Goal: Task Accomplishment & Management: Manage account settings

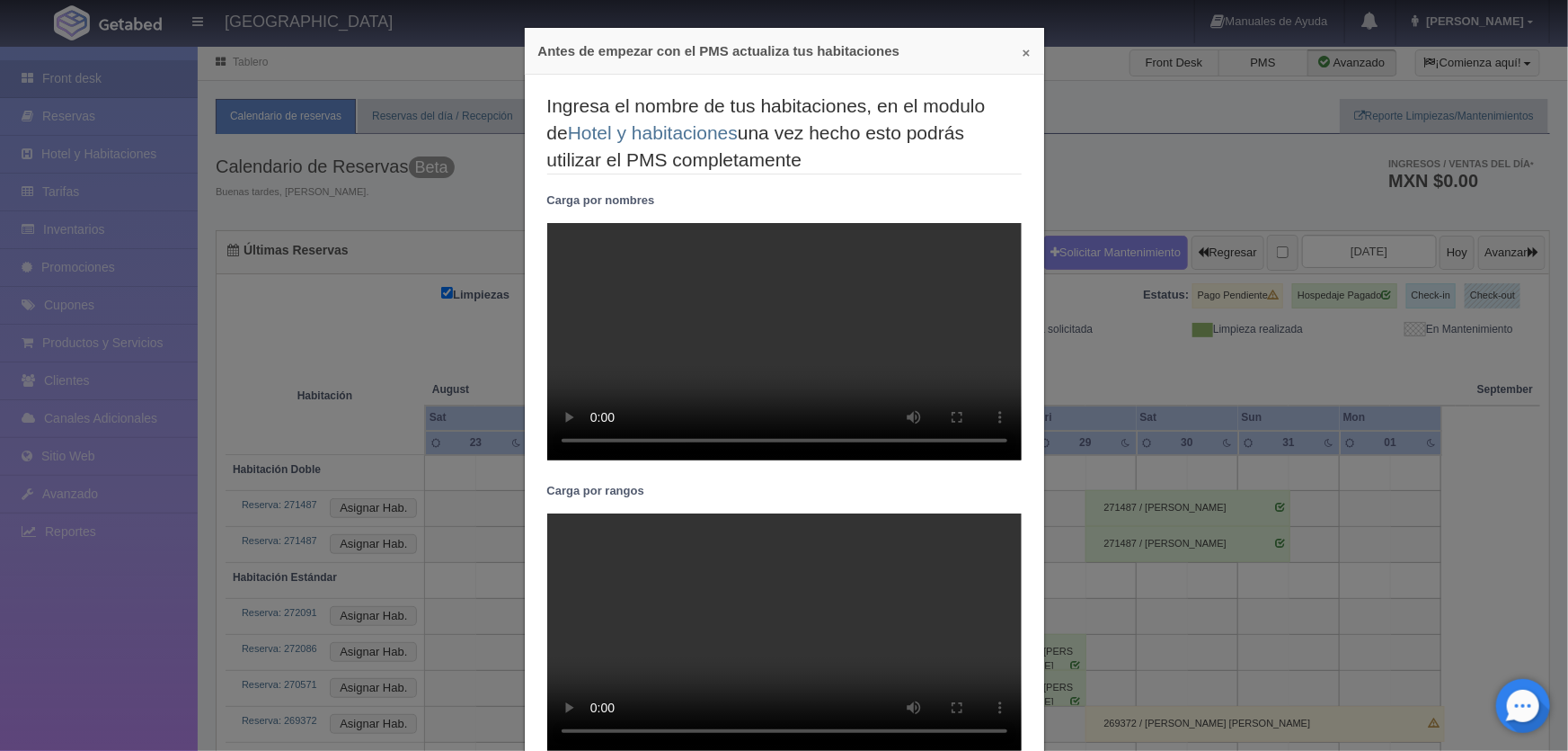
click at [1022, 52] on button "×" at bounding box center [1026, 53] width 8 height 14
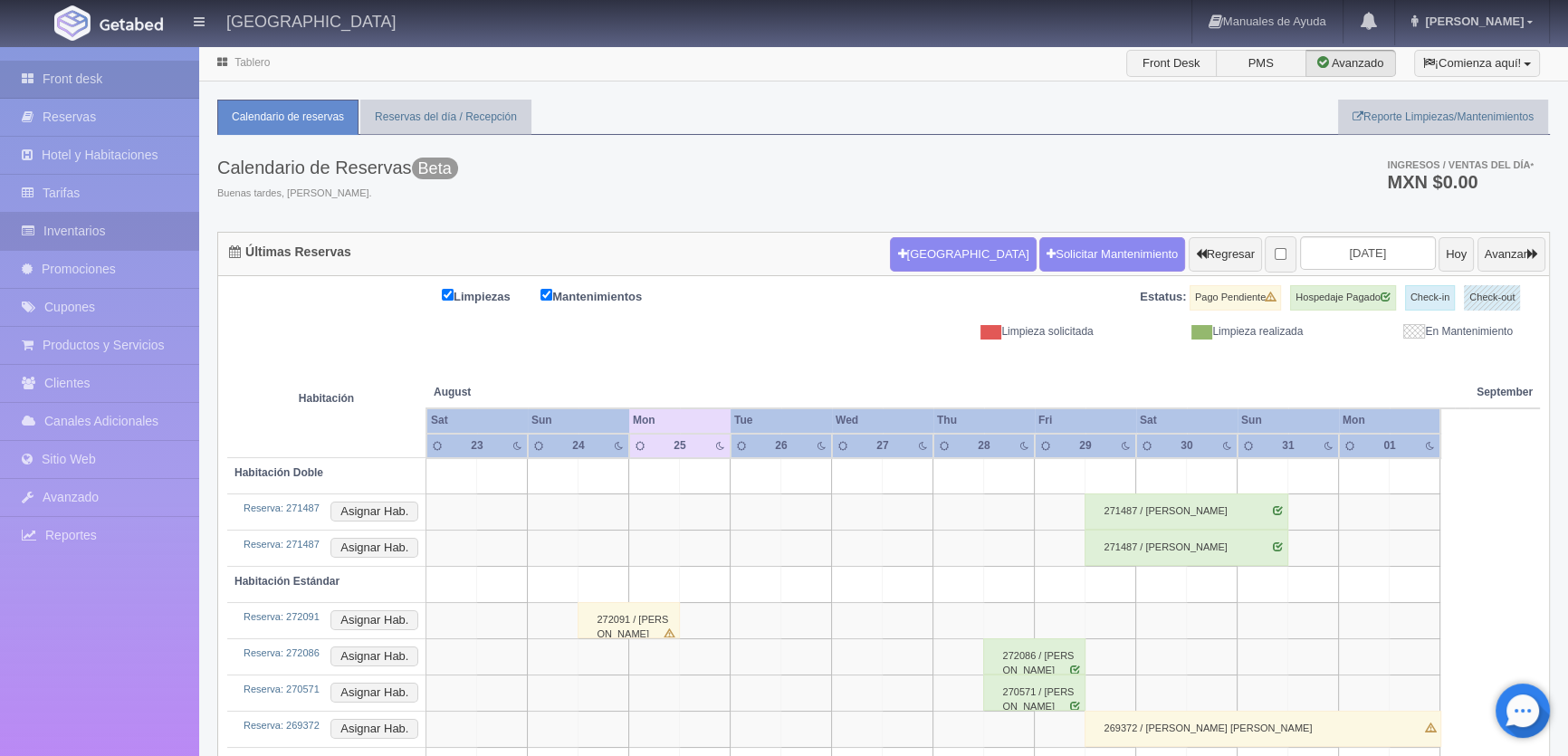
click at [84, 233] on link "Inventarios" at bounding box center [100, 231] width 199 height 38
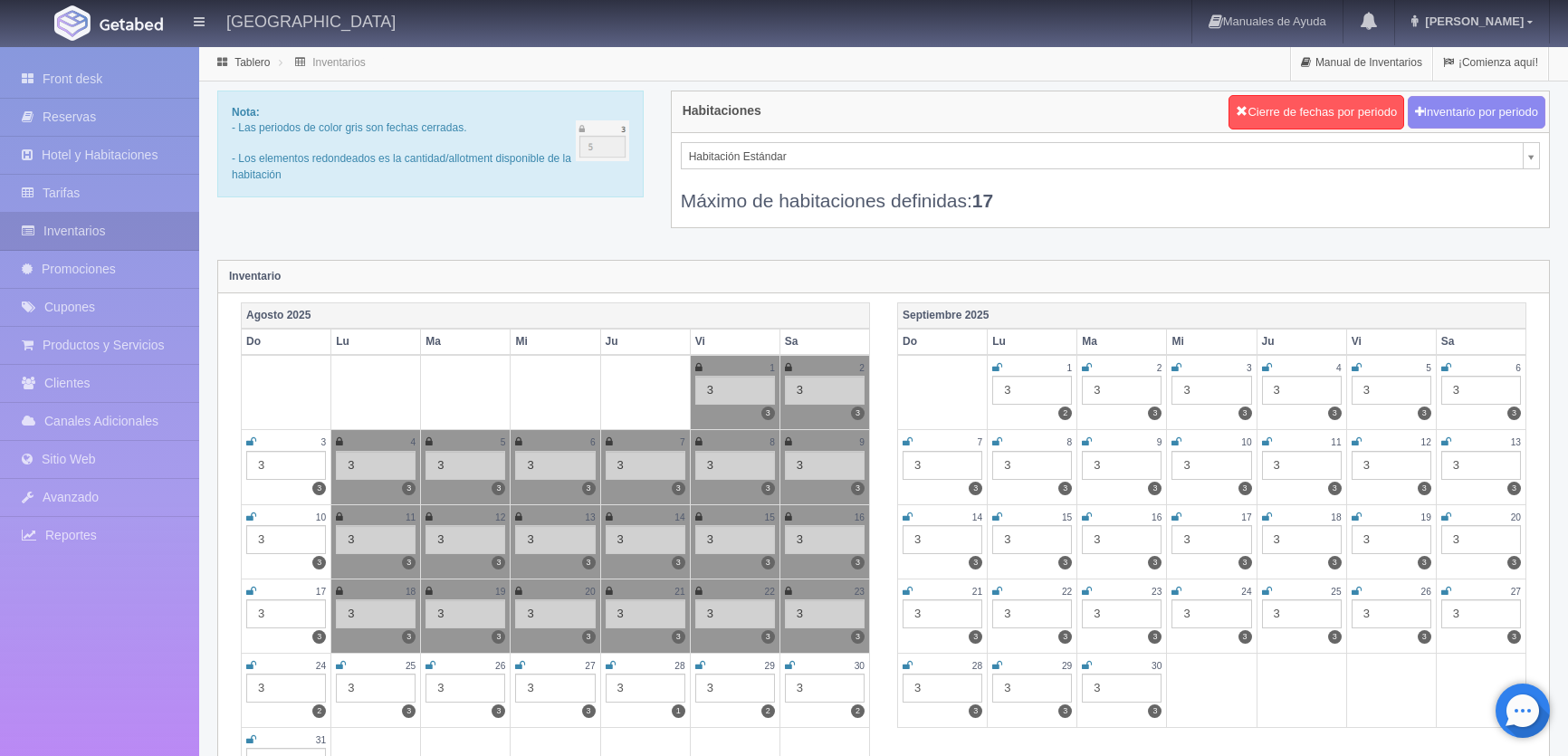
scroll to position [246, 0]
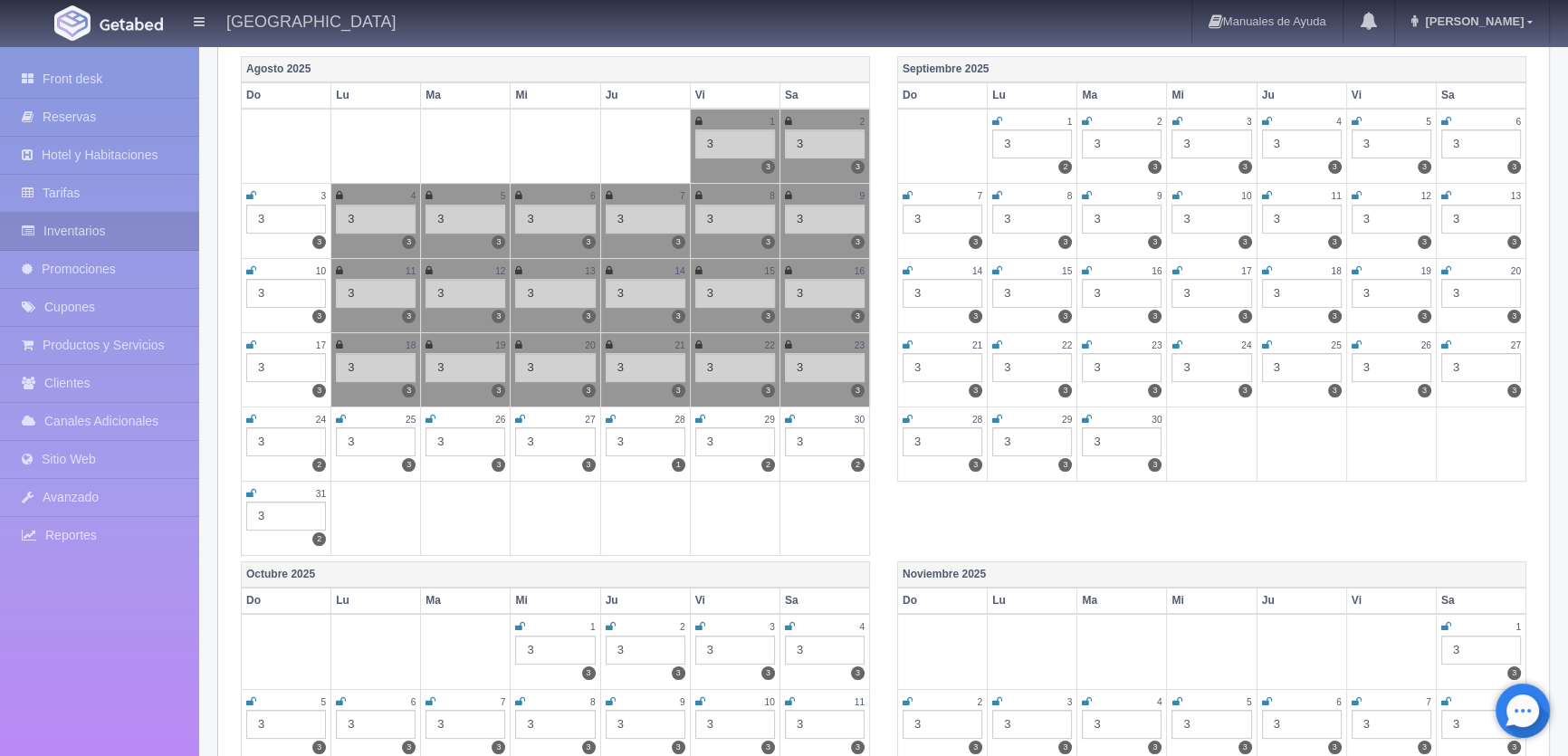
click at [341, 414] on icon at bounding box center [341, 418] width 10 height 11
click at [433, 414] on icon at bounding box center [431, 418] width 10 height 11
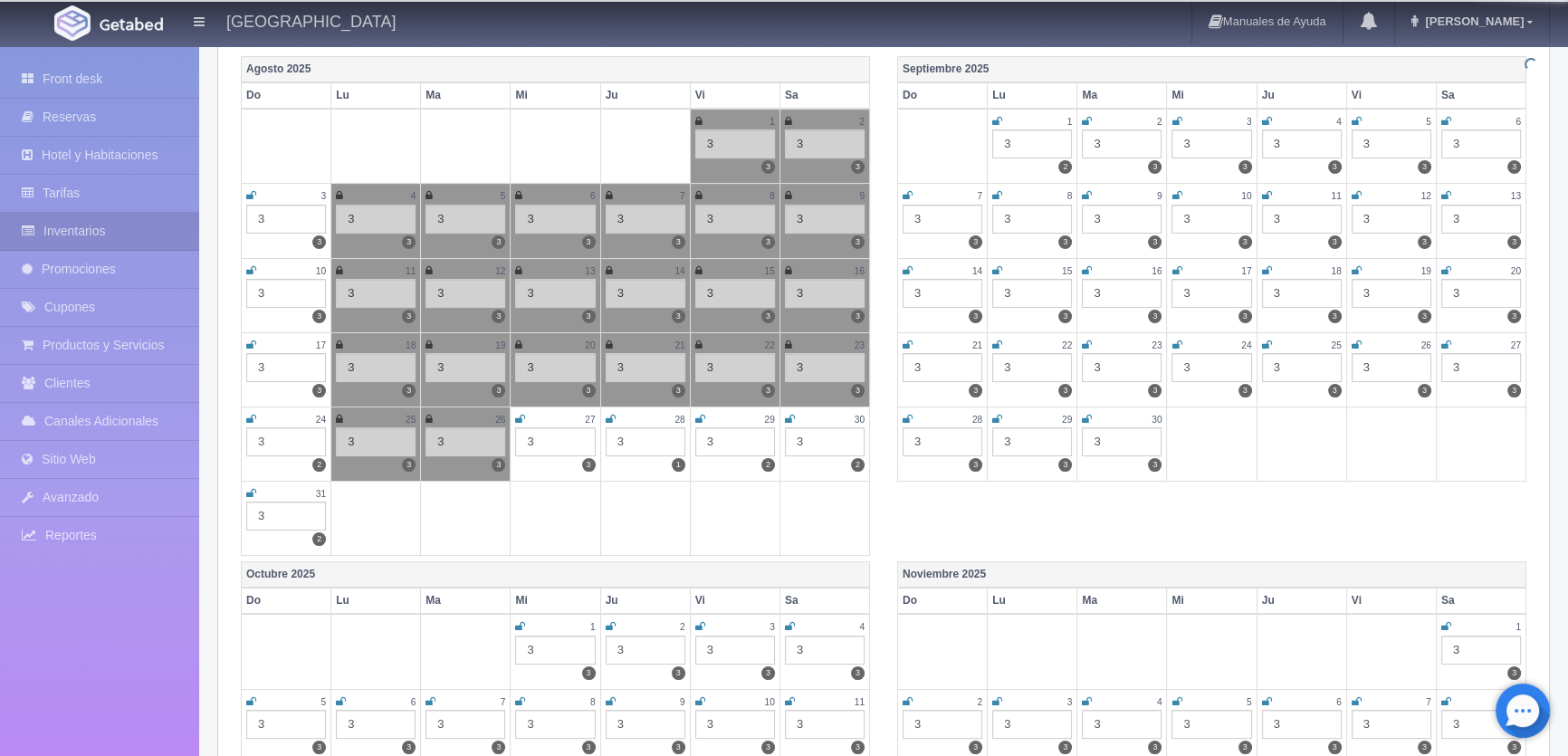
click at [510, 416] on td "27 3 3" at bounding box center [555, 443] width 90 height 74
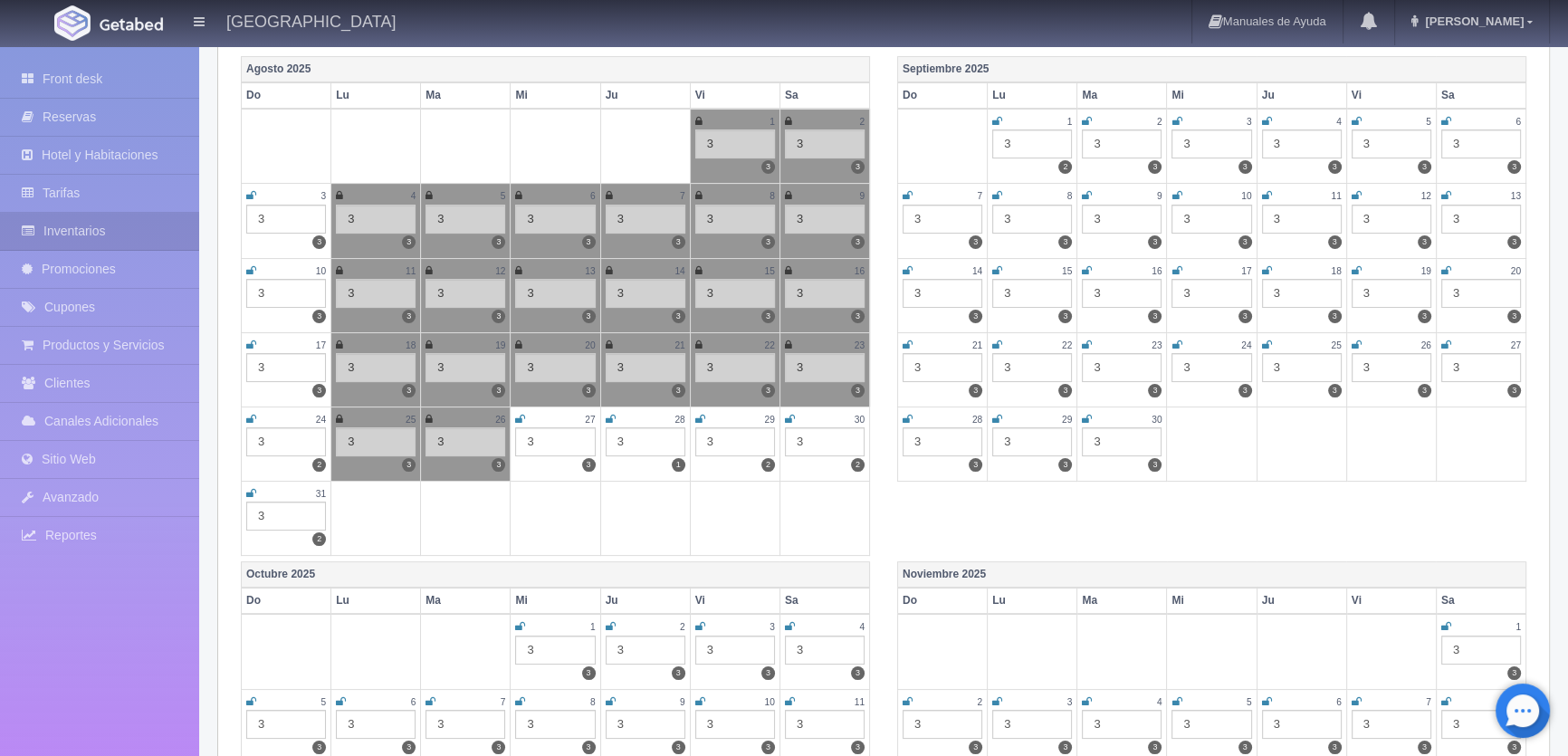
click at [519, 416] on icon at bounding box center [520, 418] width 10 height 11
click at [610, 416] on icon at bounding box center [610, 418] width 10 height 11
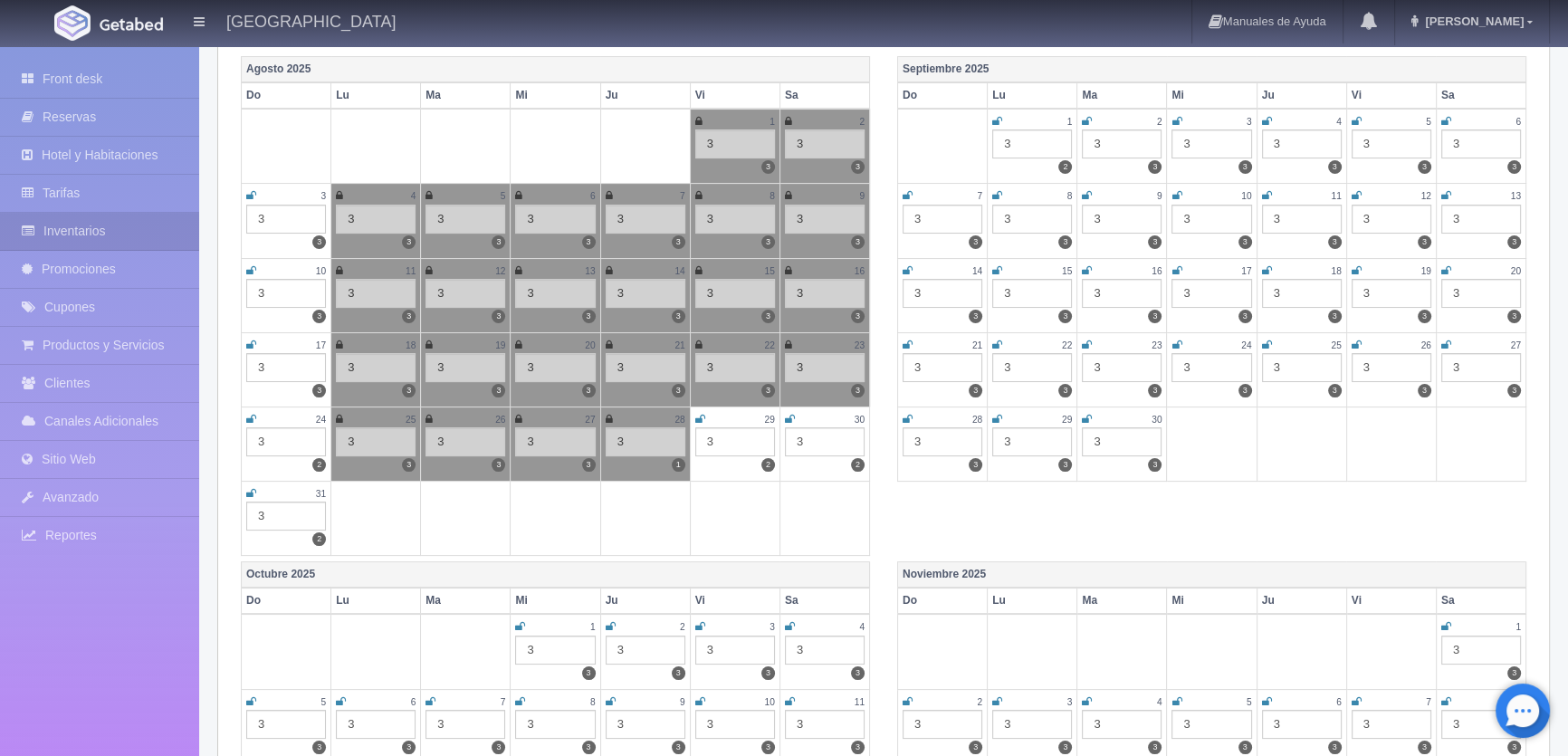
click at [701, 414] on icon at bounding box center [700, 418] width 10 height 11
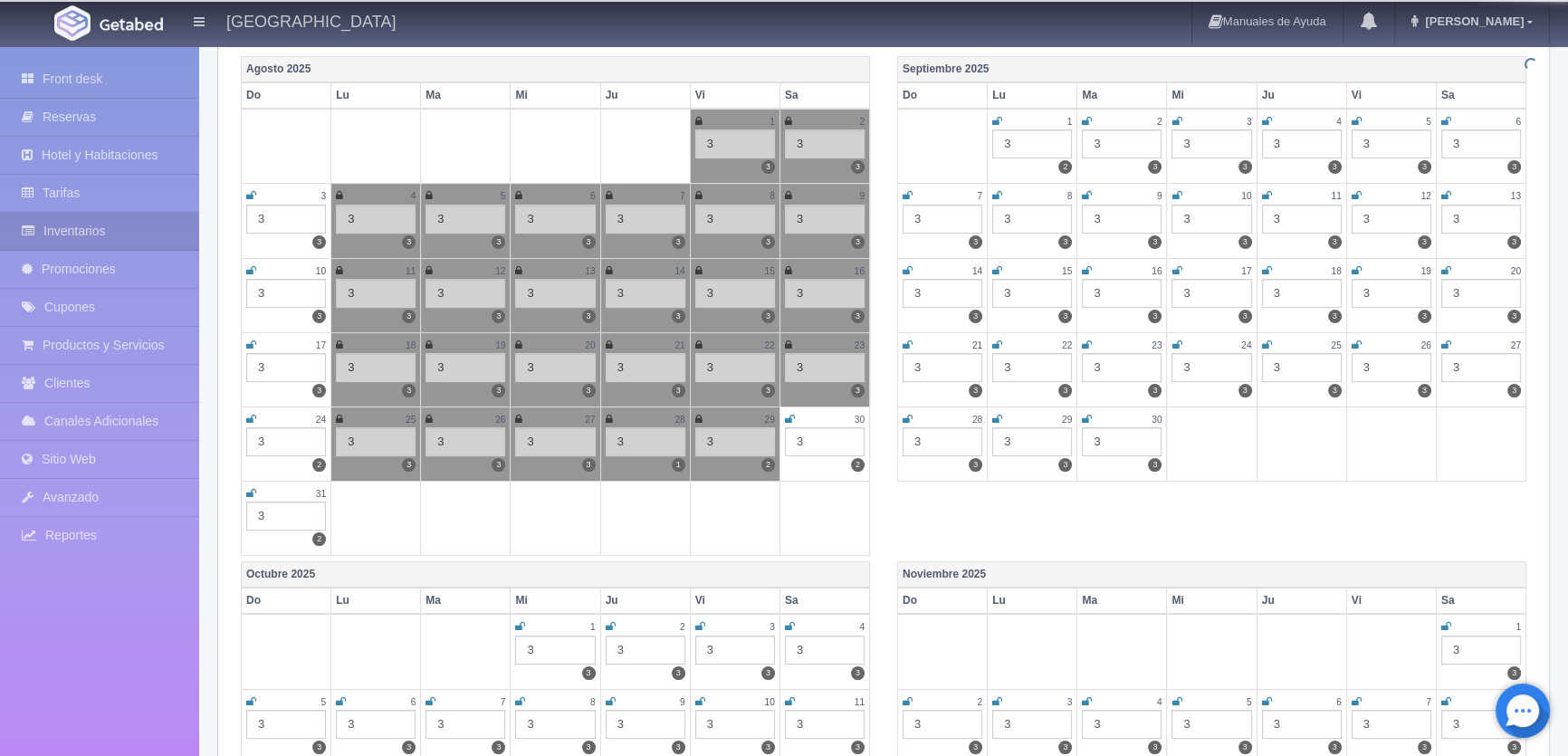
click at [790, 416] on icon at bounding box center [790, 418] width 10 height 11
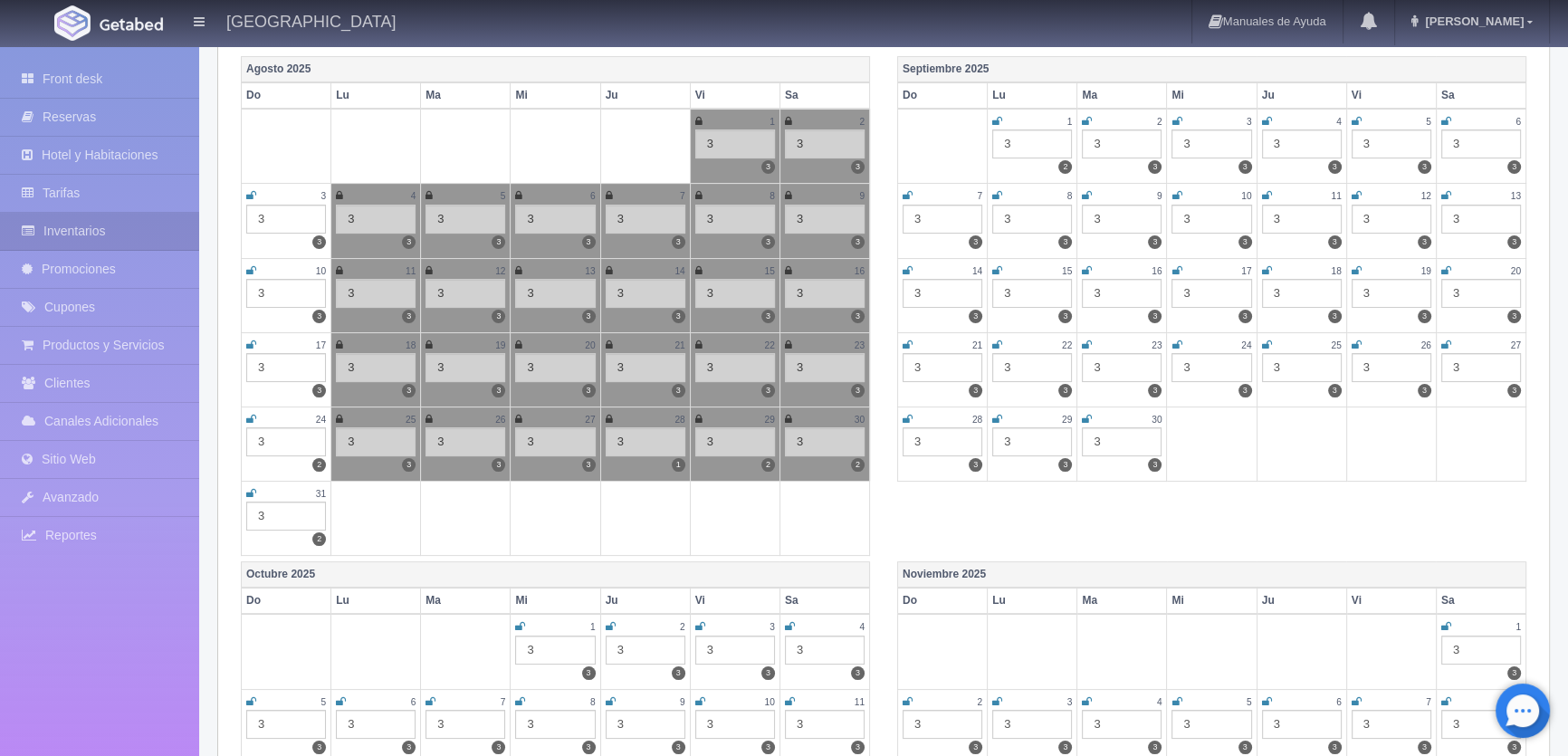
click at [1450, 626] on icon at bounding box center [1447, 626] width 10 height 11
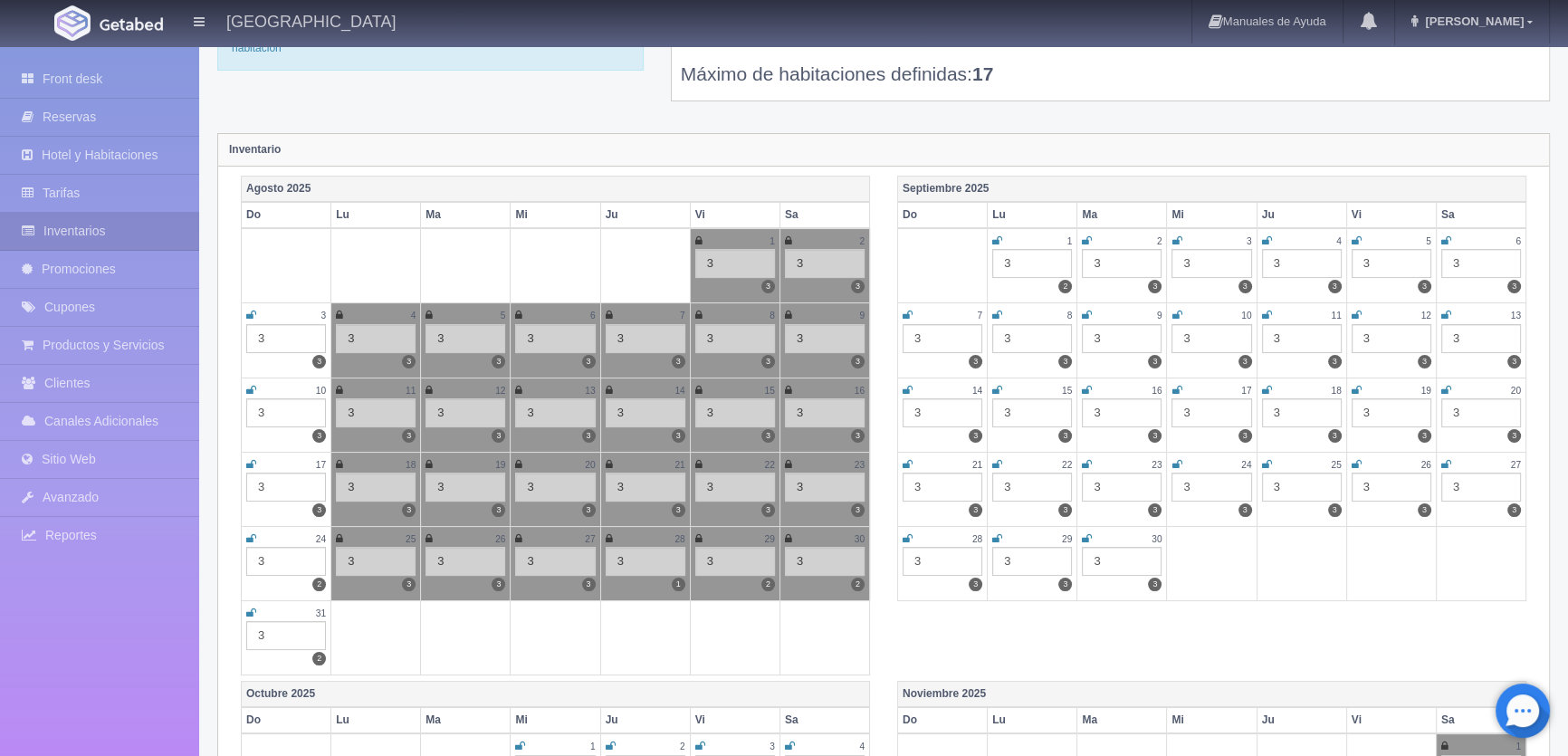
scroll to position [0, 0]
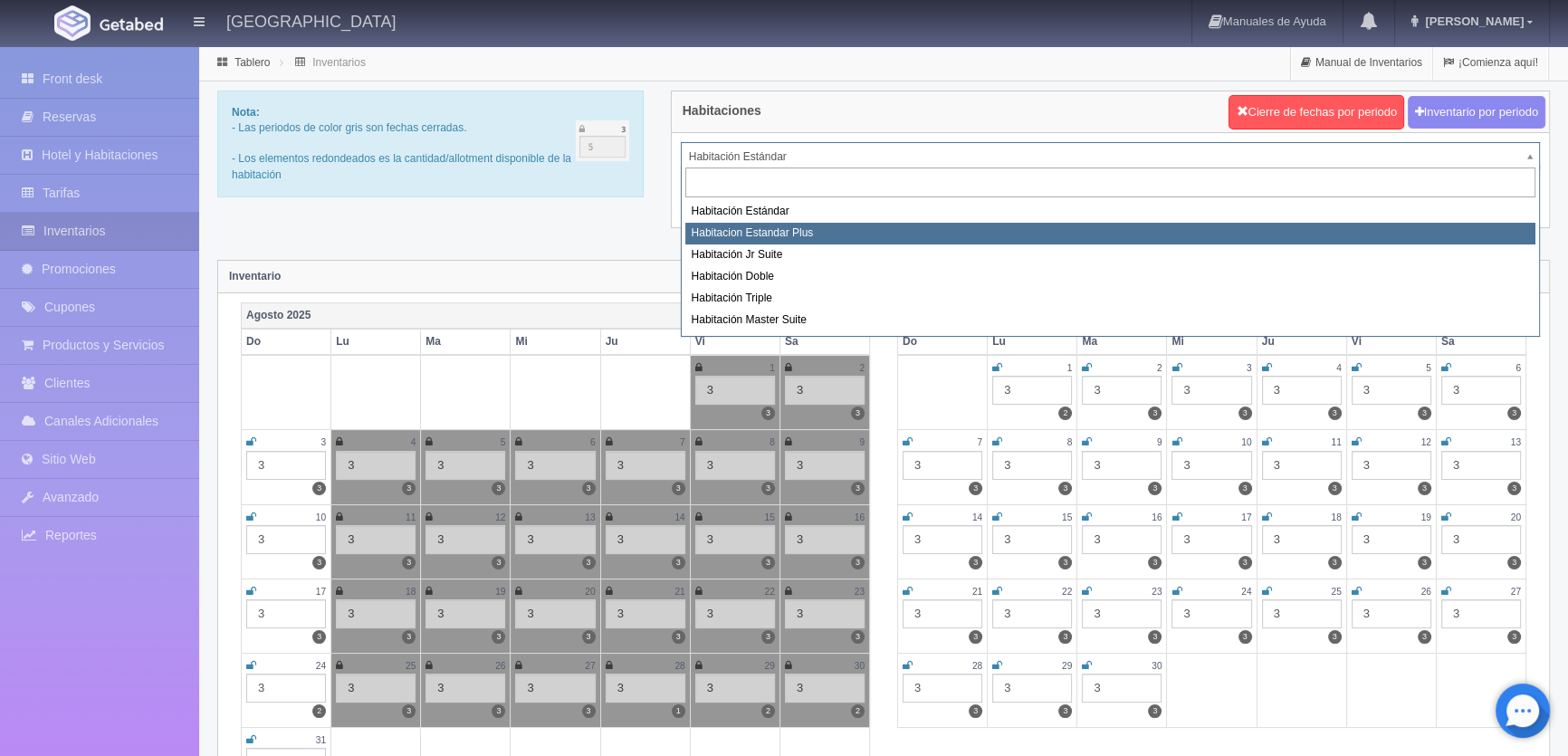
select select "1139"
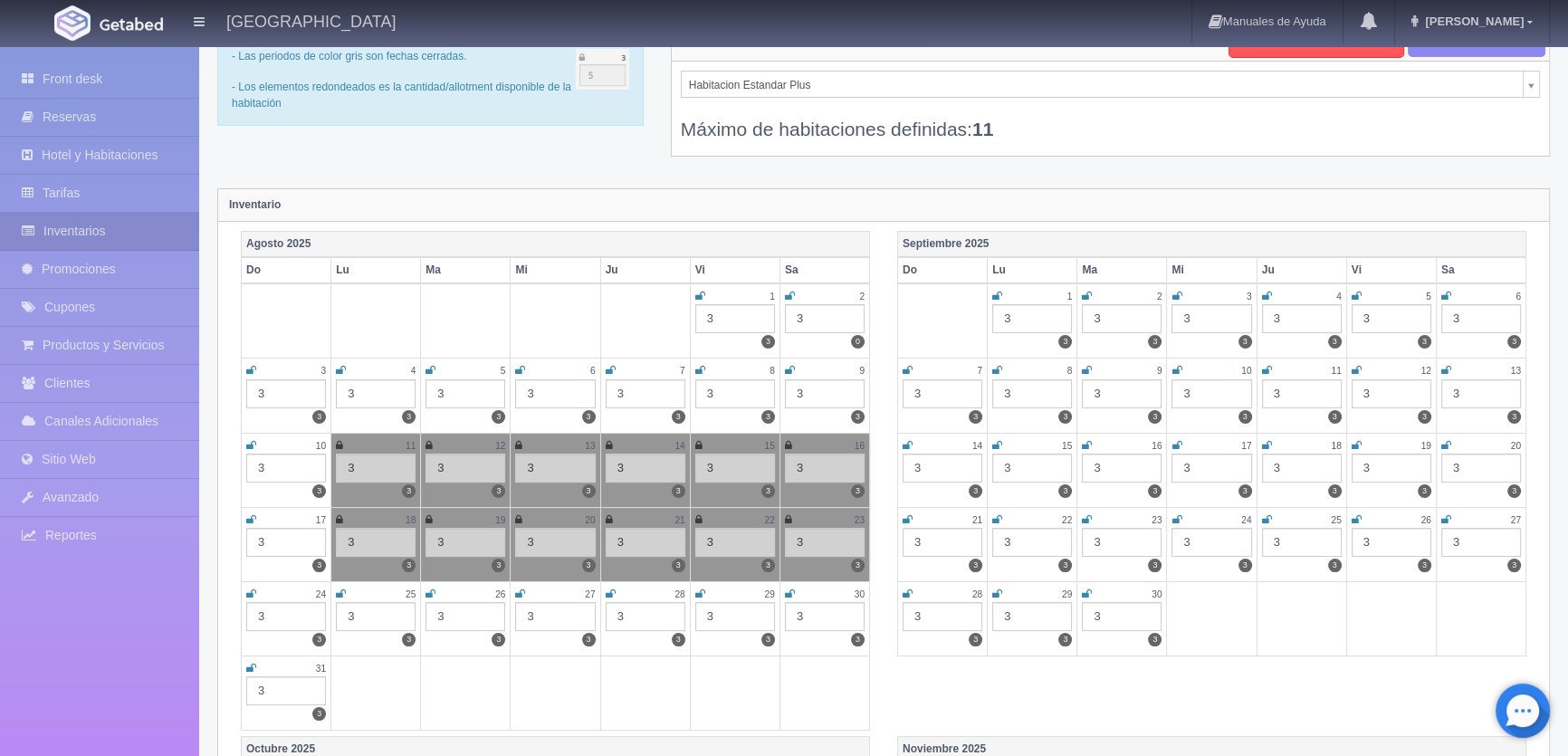
scroll to position [246, 0]
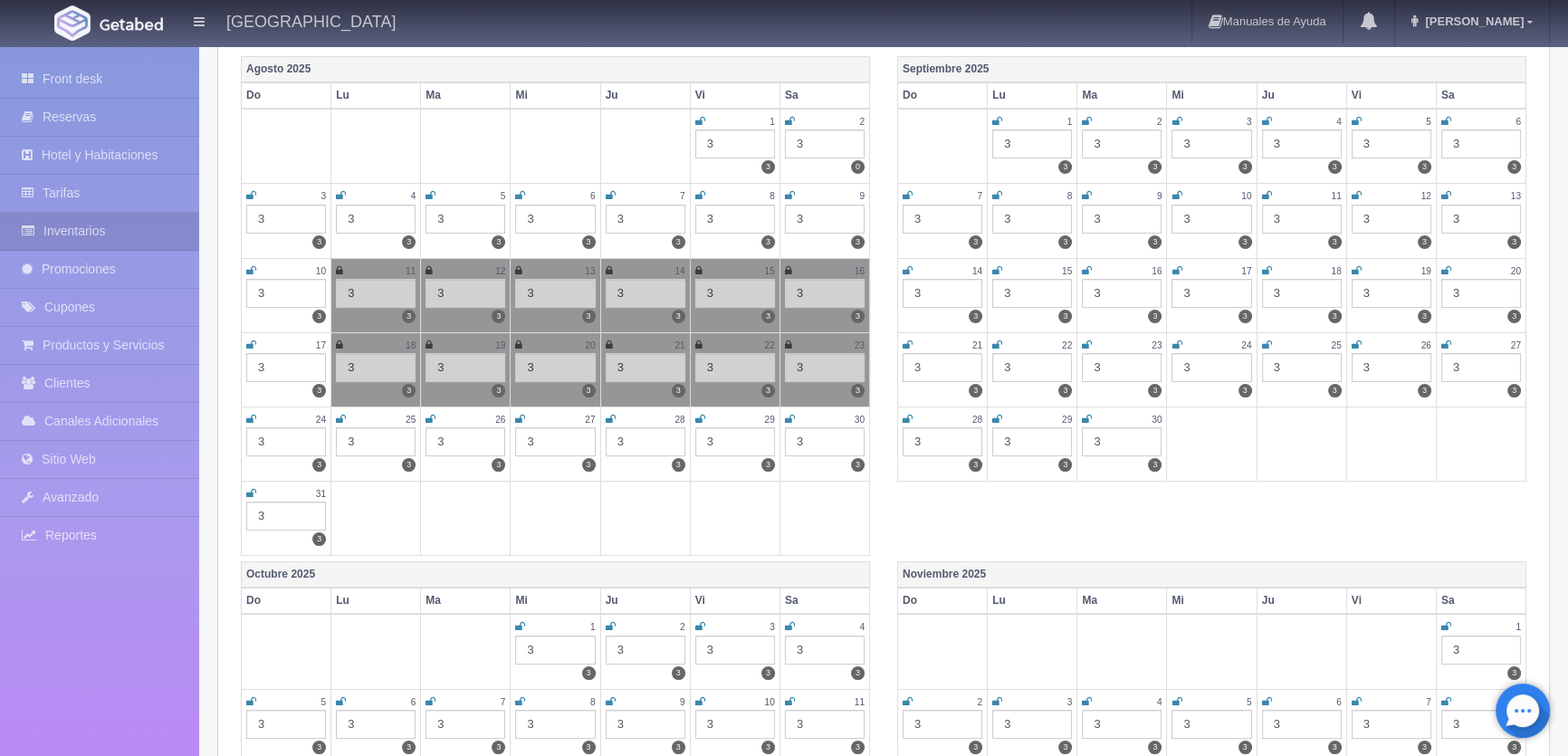
click at [334, 417] on td "25 3 3" at bounding box center [376, 443] width 90 height 74
click at [431, 415] on icon at bounding box center [431, 418] width 10 height 11
click at [339, 414] on icon at bounding box center [341, 418] width 10 height 11
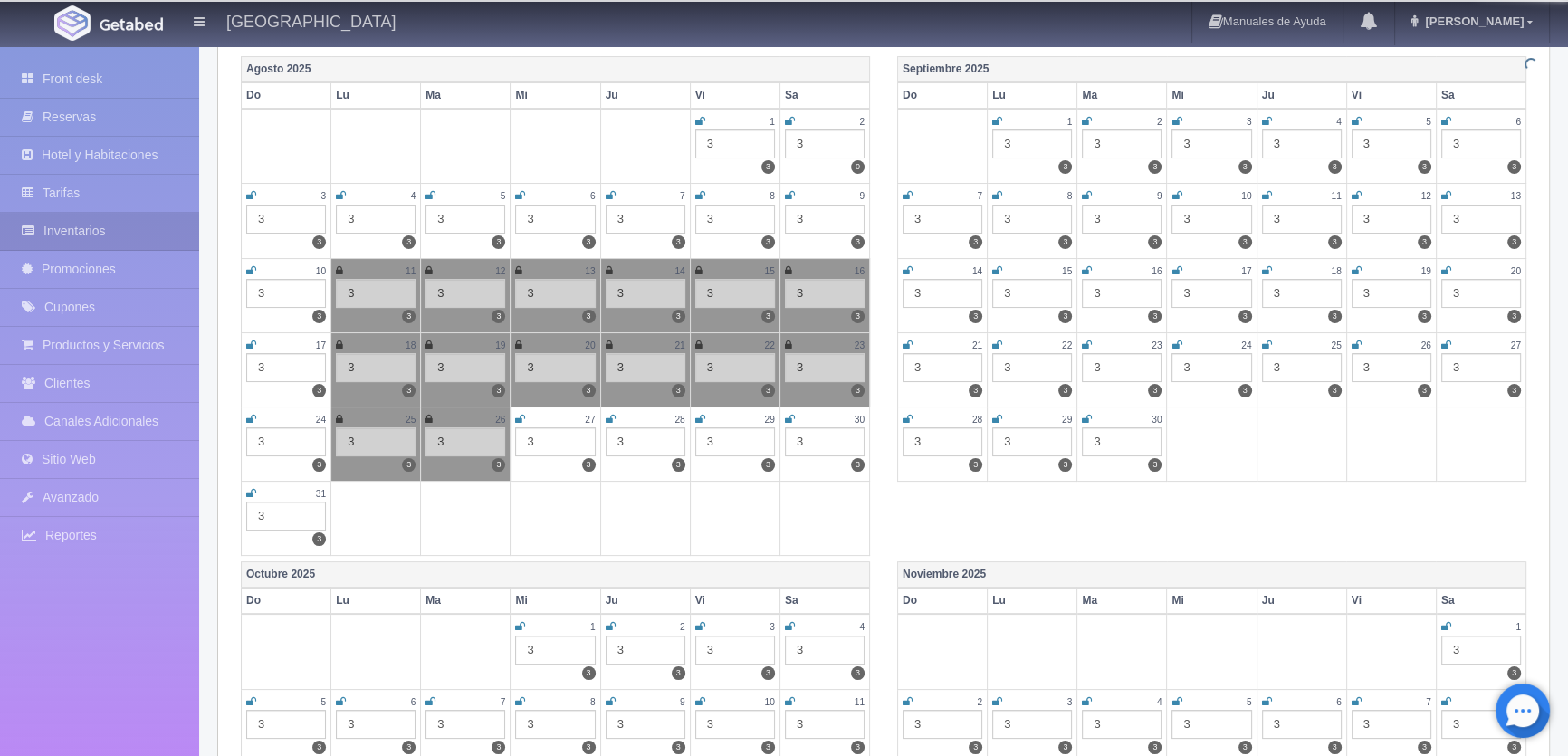
click at [519, 414] on icon at bounding box center [520, 418] width 10 height 11
click at [611, 412] on link at bounding box center [610, 419] width 10 height 16
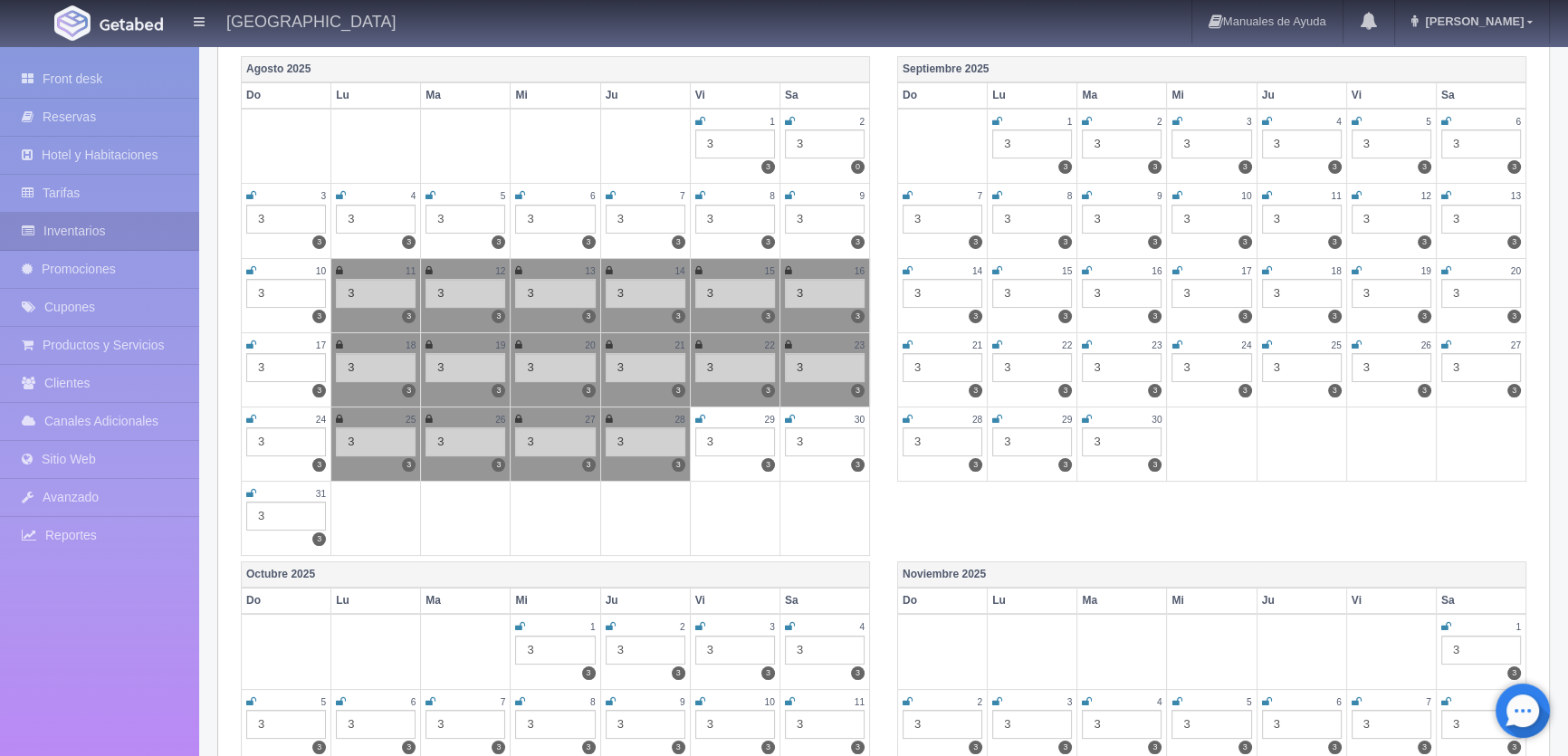
click at [702, 414] on icon at bounding box center [700, 418] width 10 height 11
click at [789, 416] on icon at bounding box center [790, 418] width 10 height 11
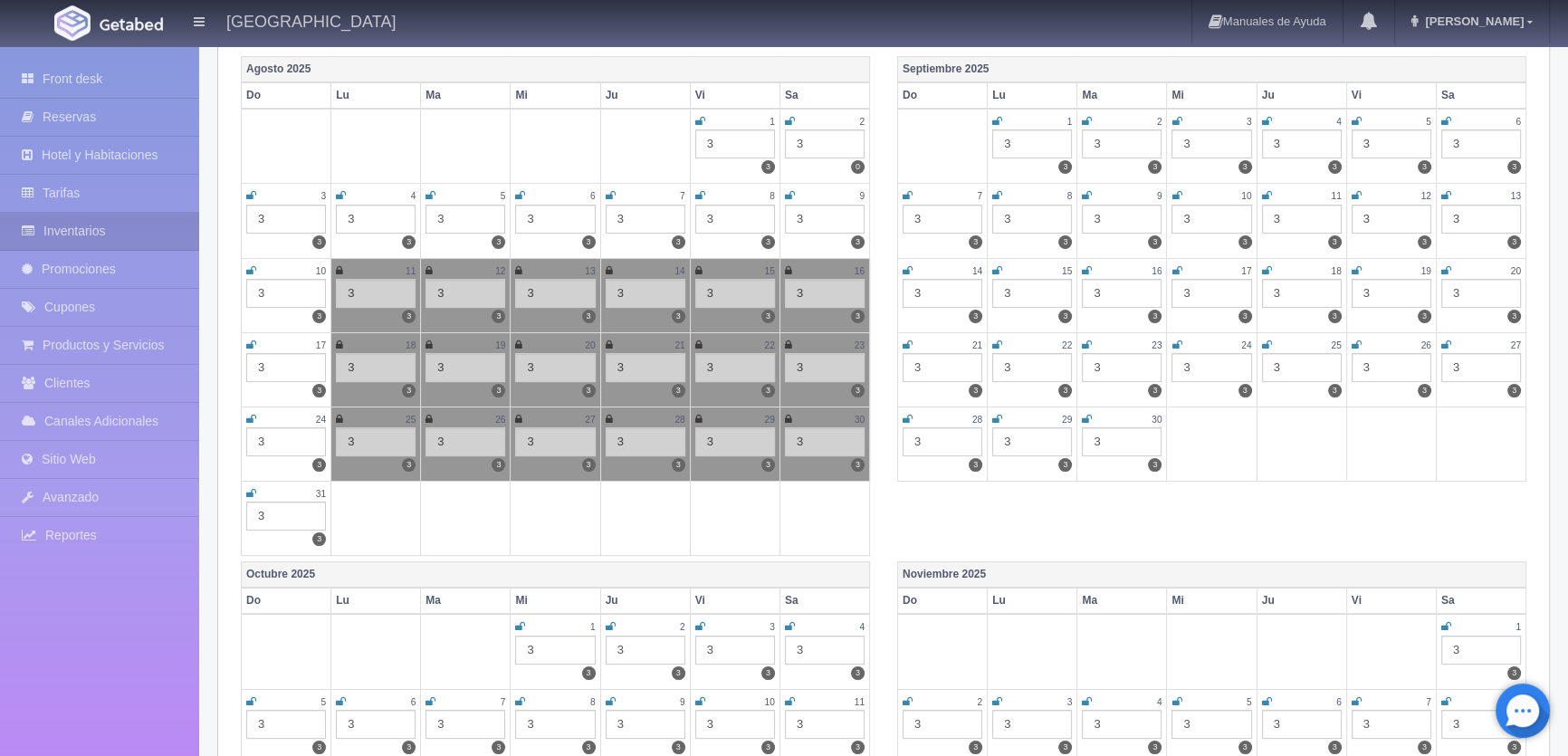
click at [1449, 621] on icon at bounding box center [1447, 626] width 10 height 11
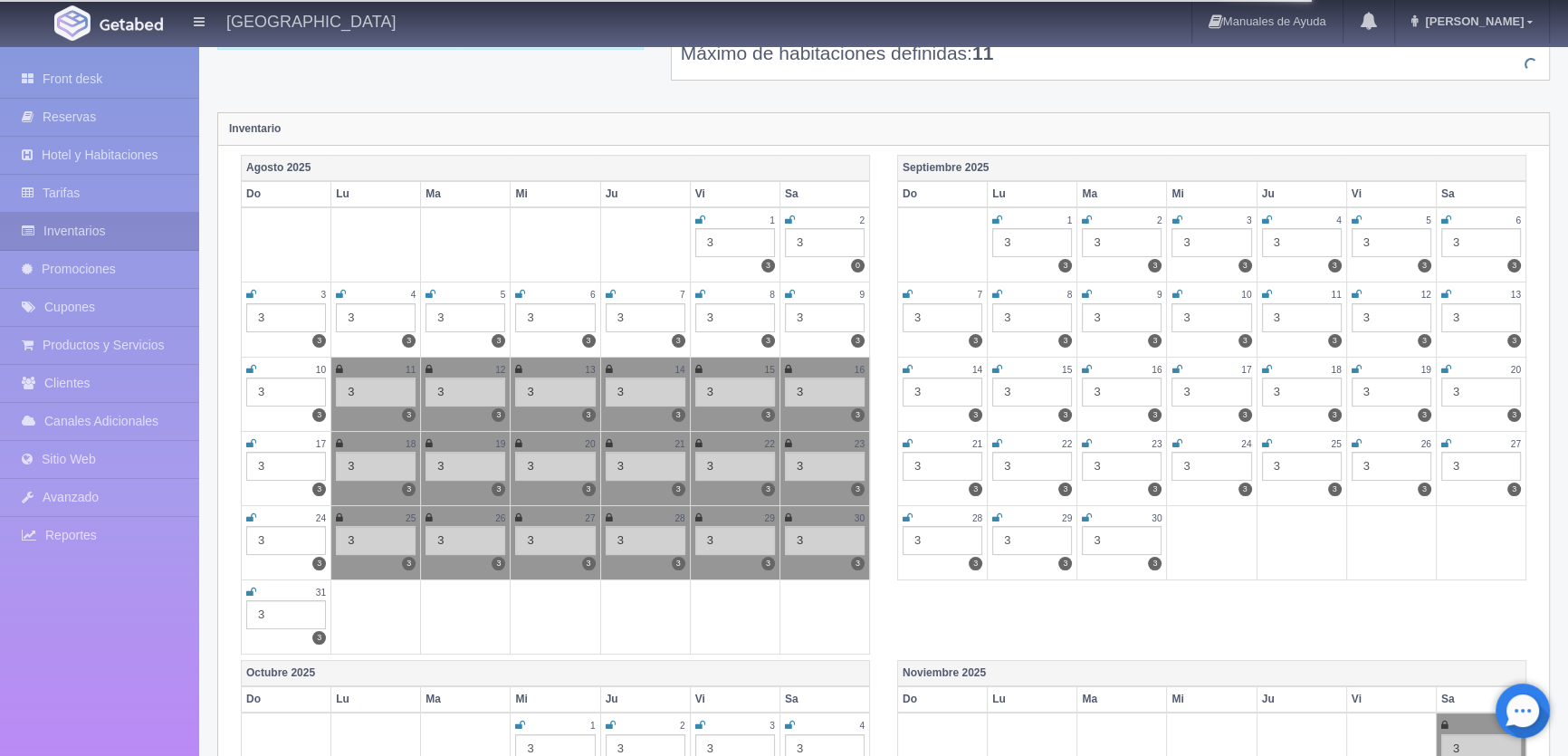
scroll to position [0, 0]
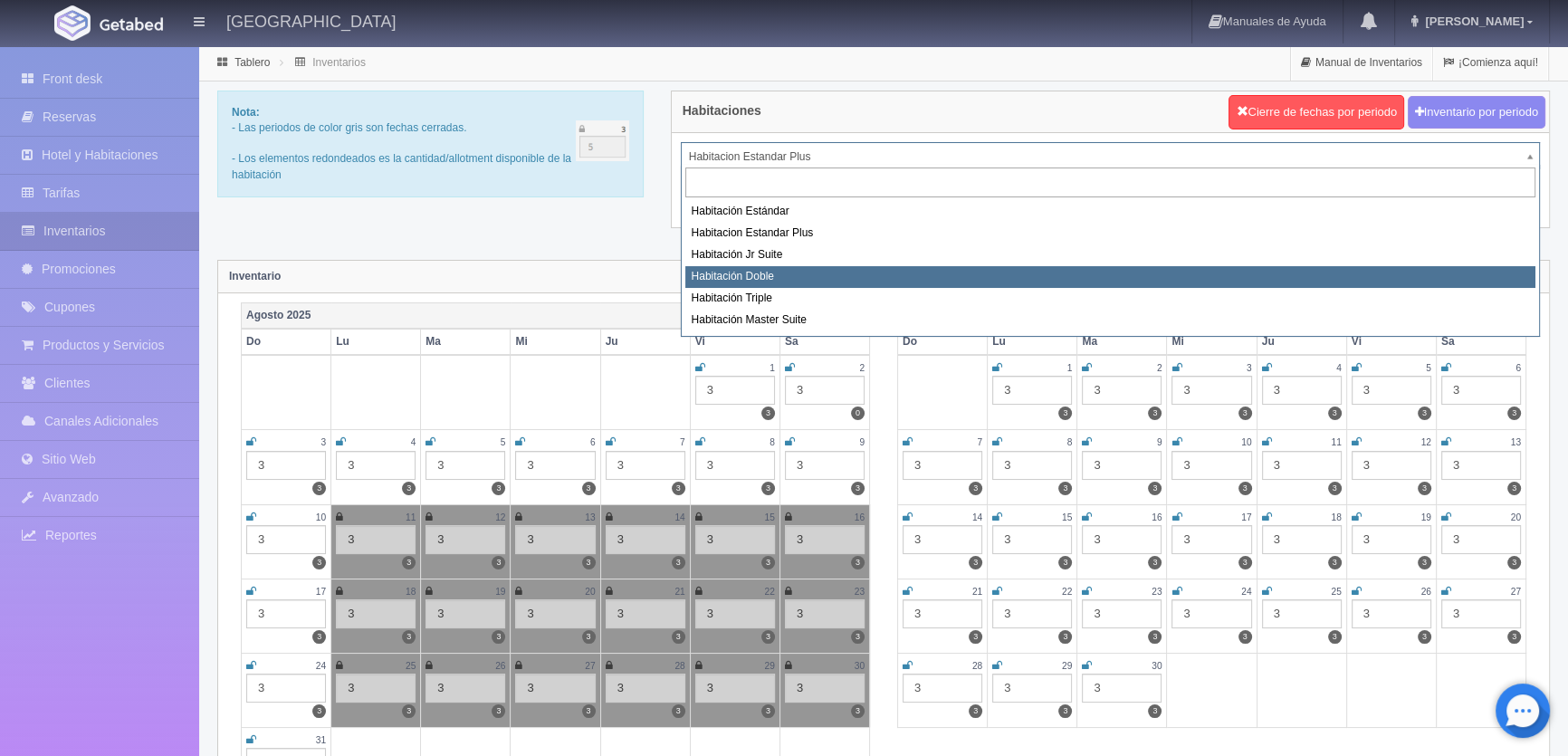
select select "1150"
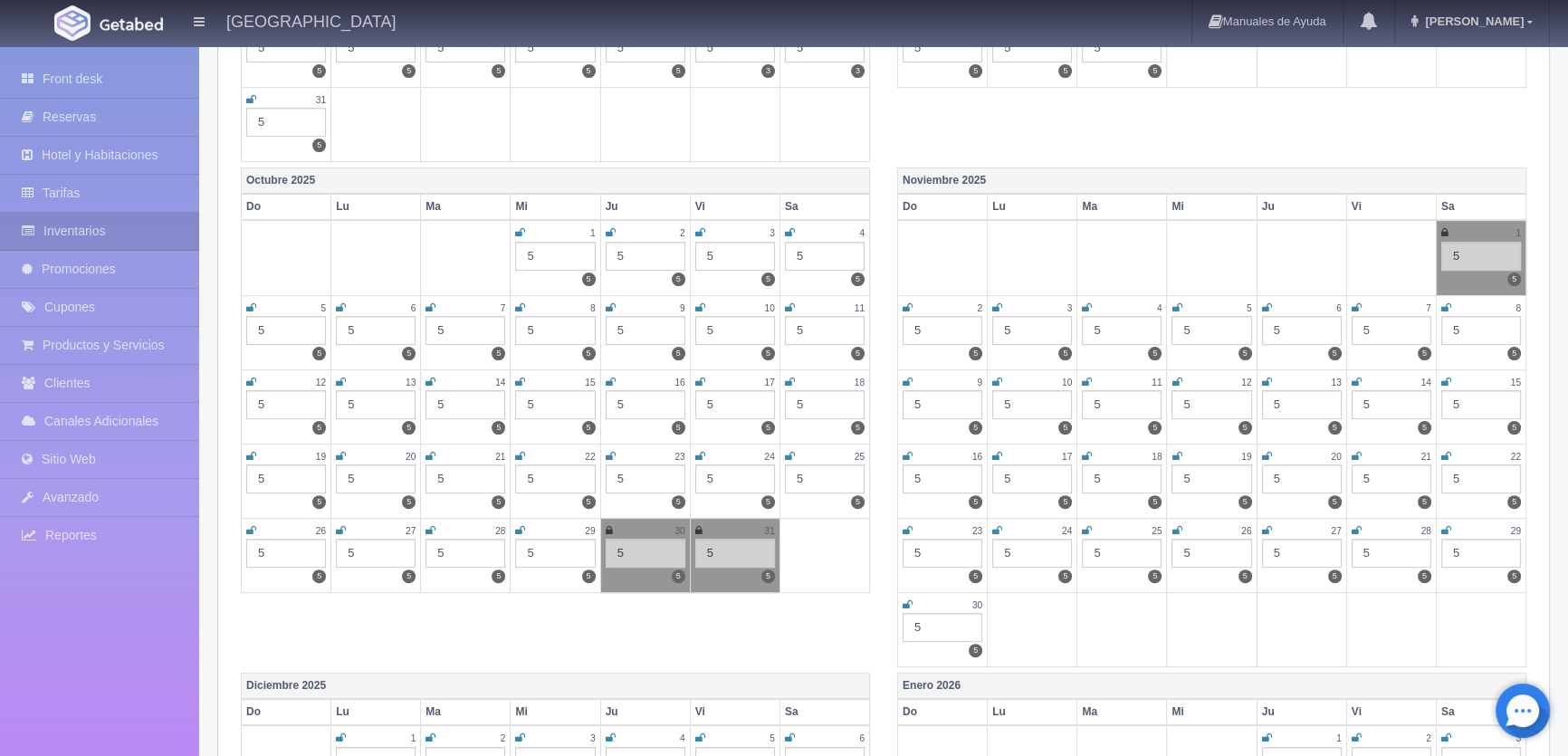
scroll to position [411, 0]
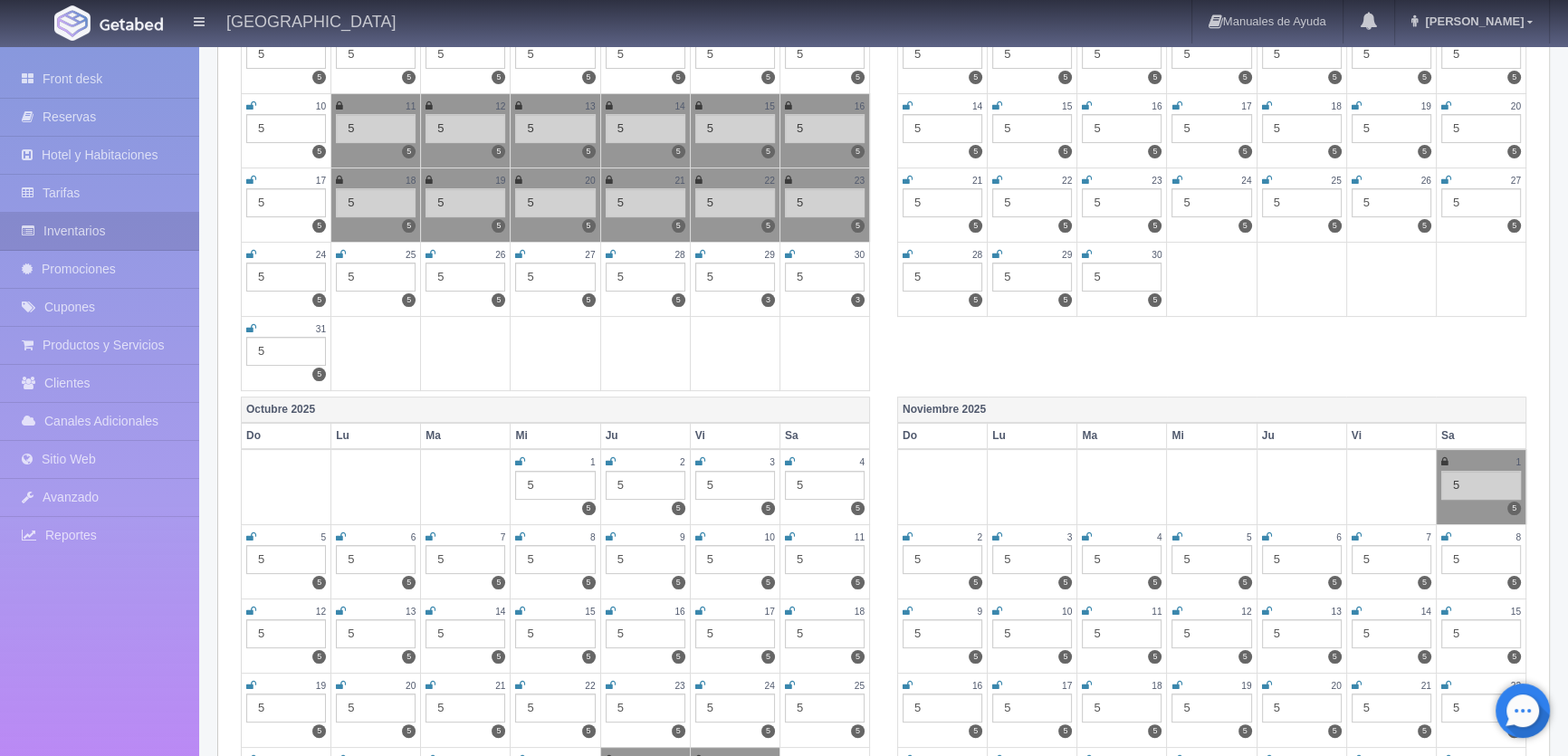
click at [337, 249] on icon at bounding box center [341, 254] width 10 height 11
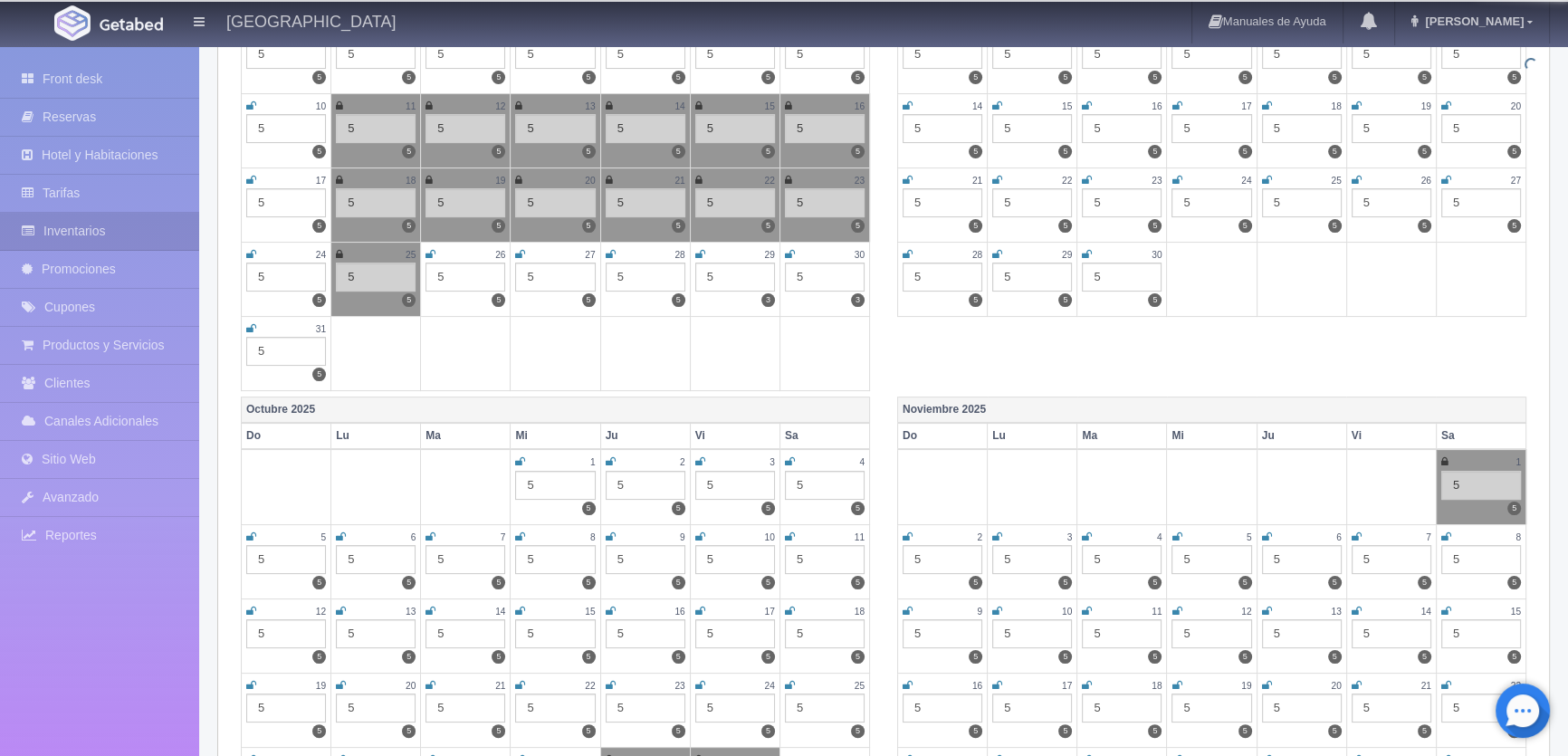
click at [433, 249] on icon at bounding box center [431, 254] width 10 height 11
click at [519, 249] on icon at bounding box center [520, 254] width 10 height 11
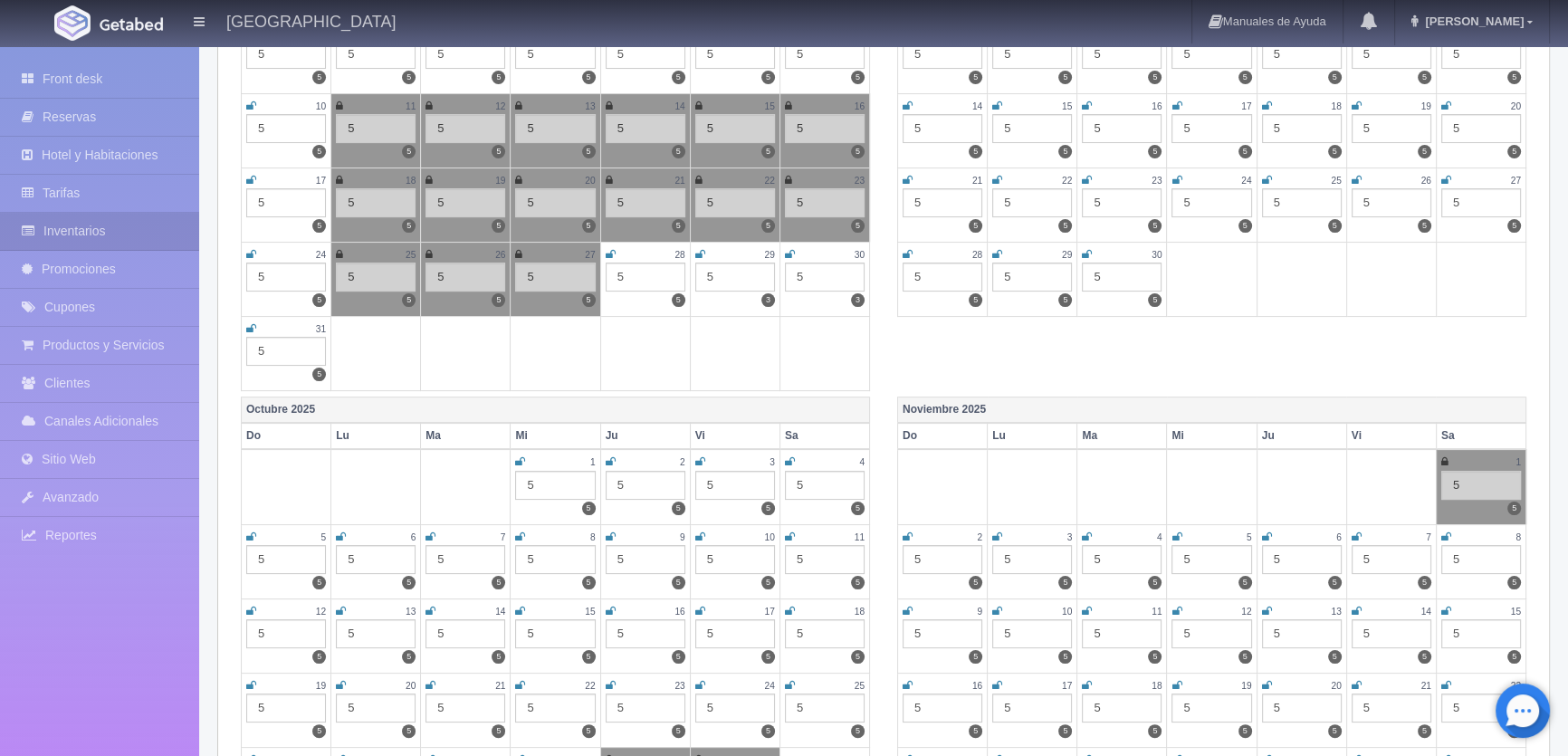
click at [611, 251] on icon at bounding box center [610, 254] width 10 height 11
click at [702, 249] on icon at bounding box center [700, 254] width 10 height 11
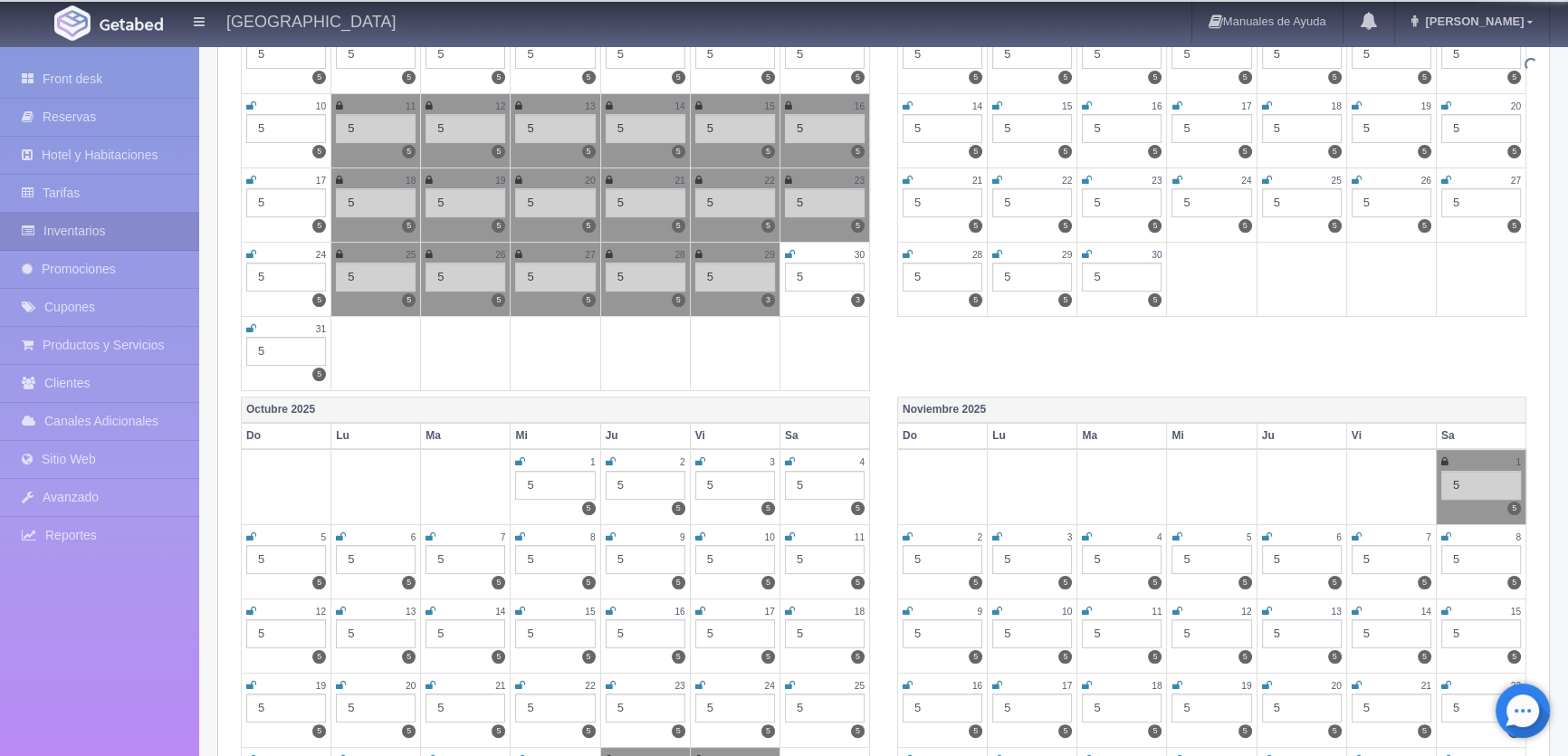
click at [792, 251] on icon at bounding box center [790, 254] width 10 height 11
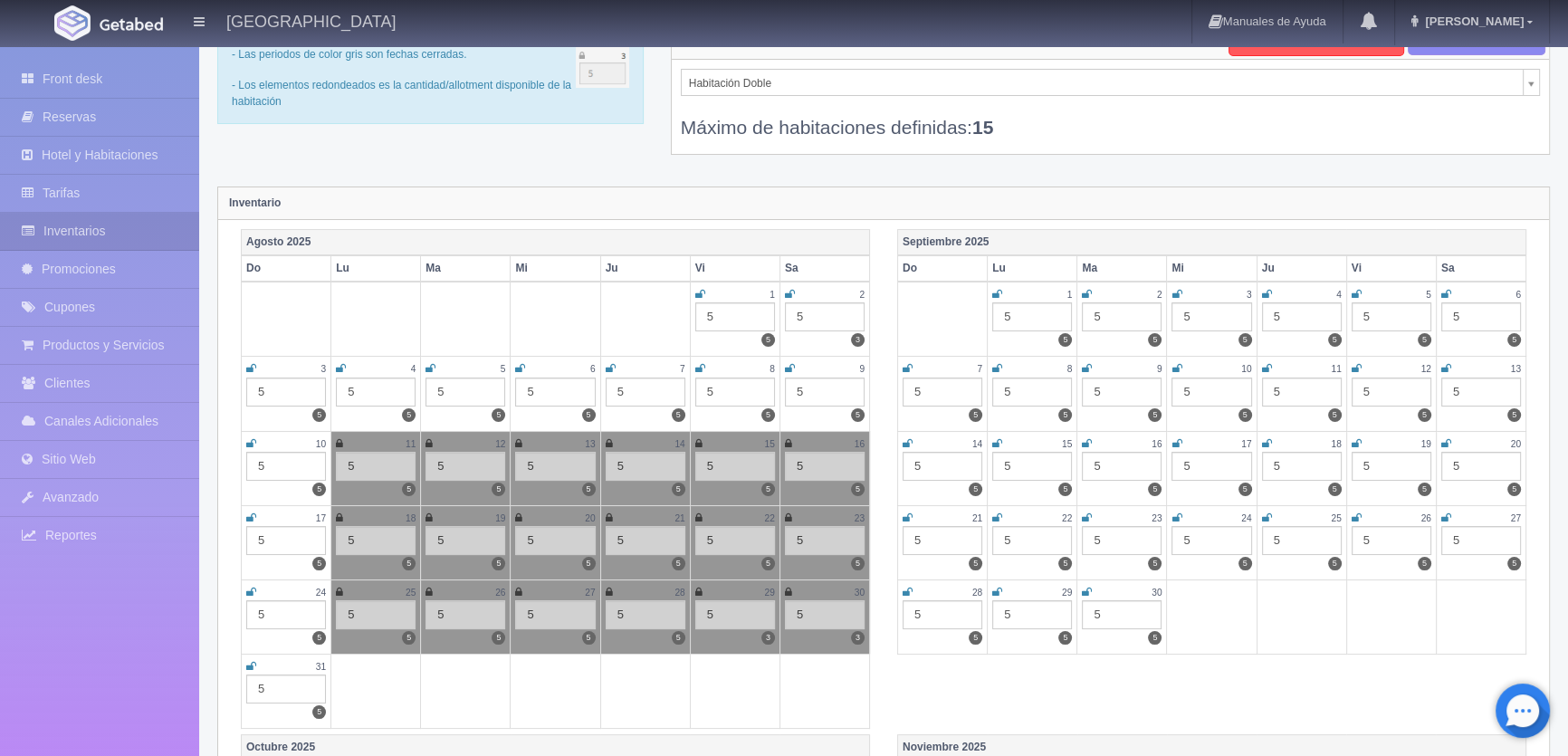
scroll to position [0, 0]
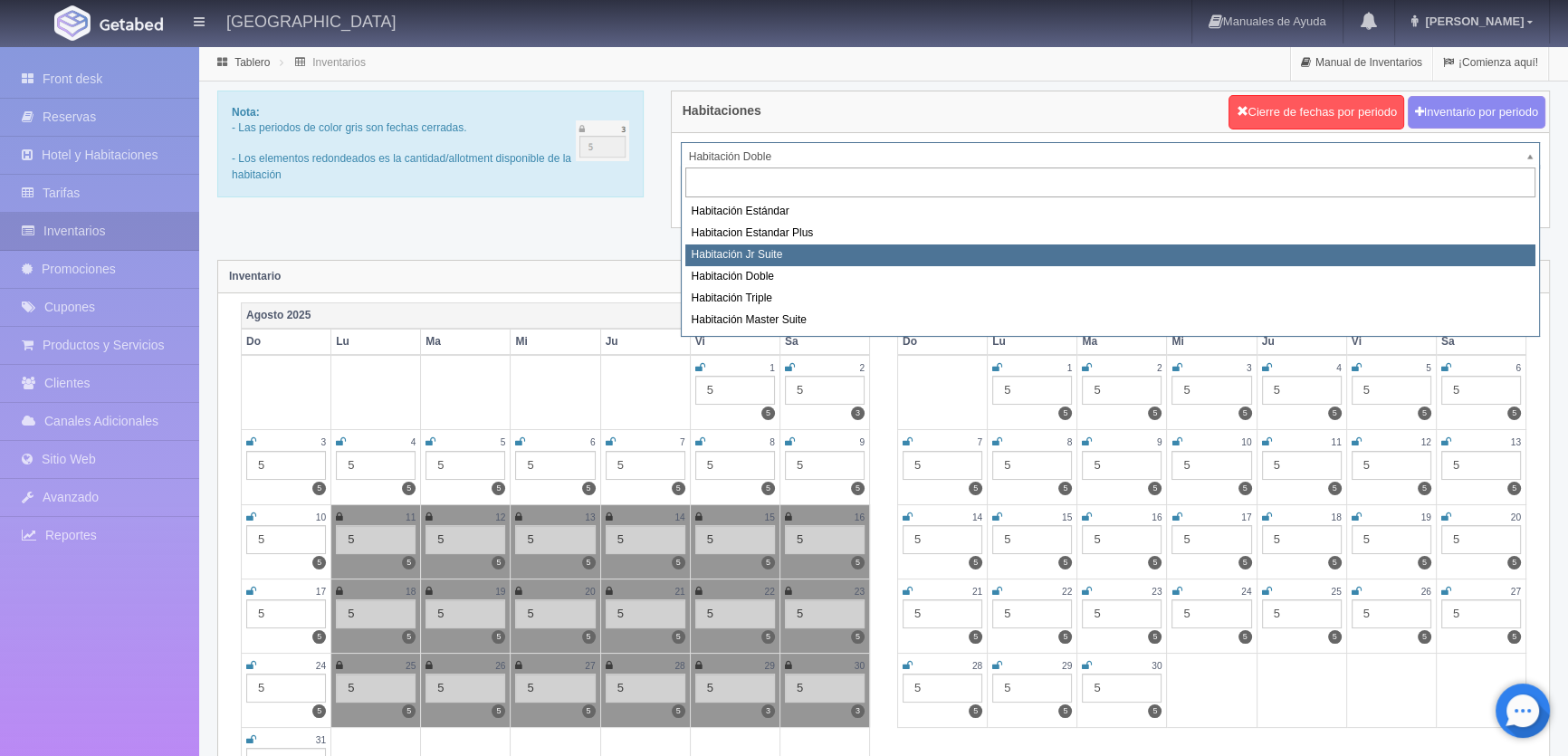
select select "1149"
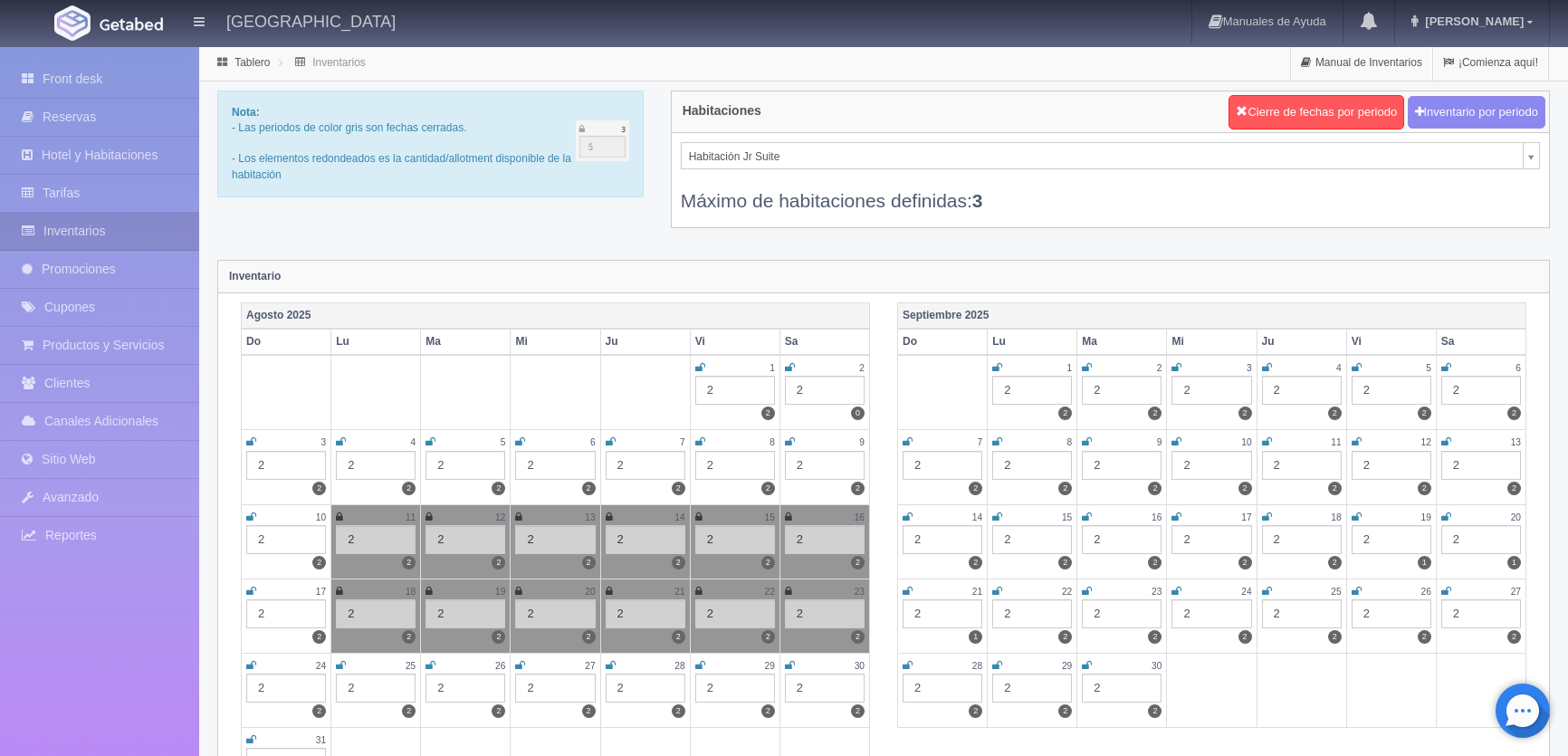
scroll to position [246, 0]
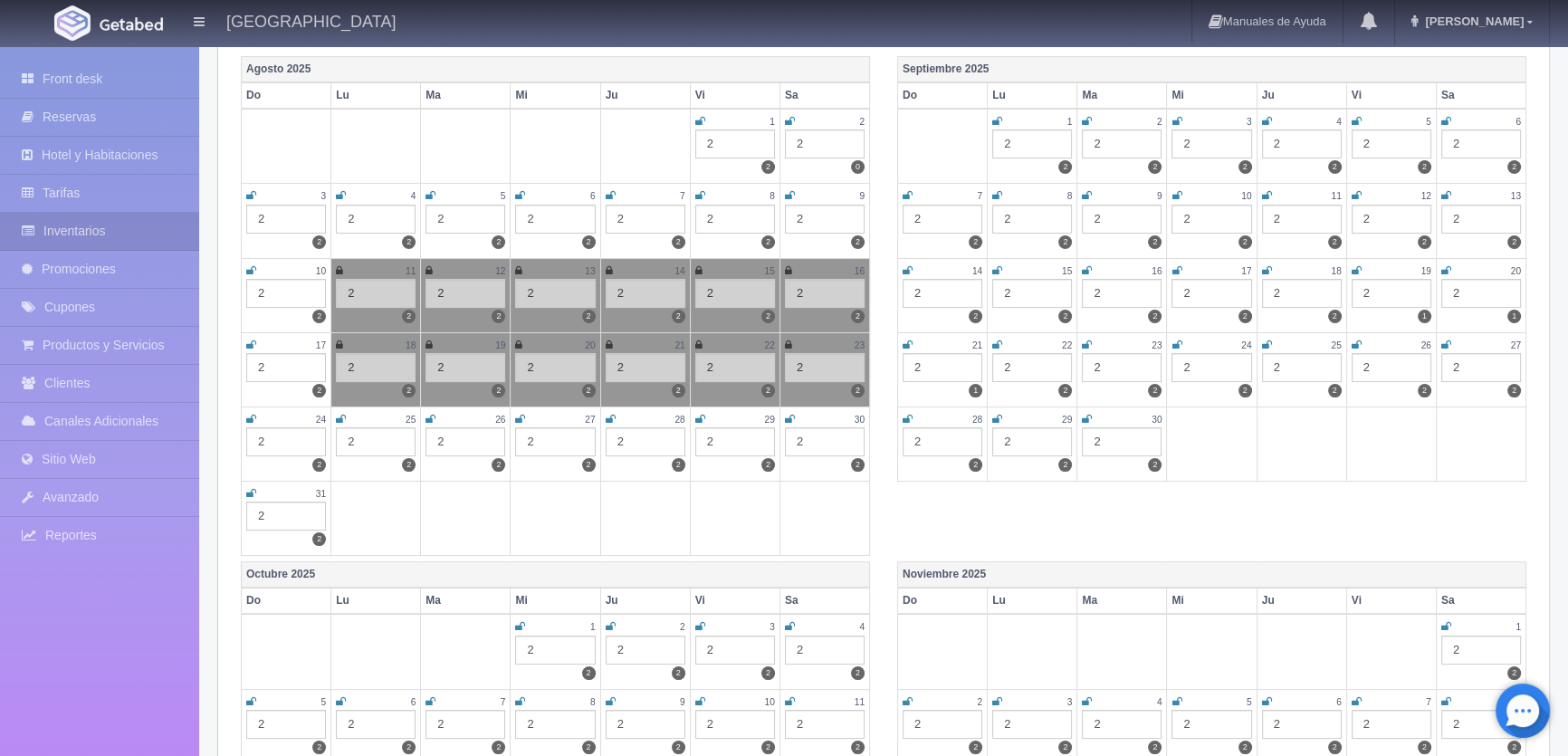
click at [338, 415] on icon at bounding box center [341, 418] width 10 height 11
click at [433, 415] on icon at bounding box center [431, 418] width 10 height 11
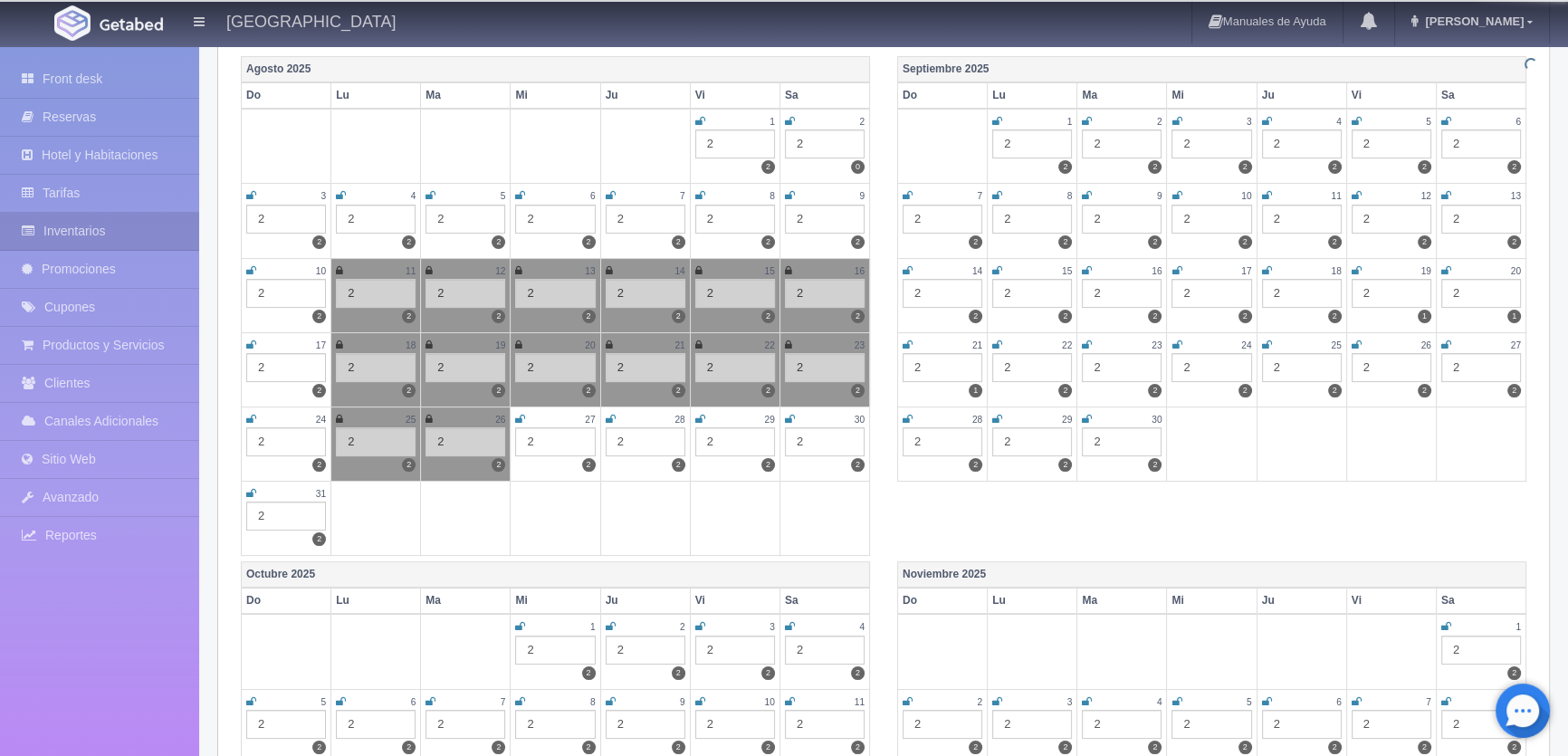
click at [517, 416] on icon at bounding box center [520, 418] width 10 height 11
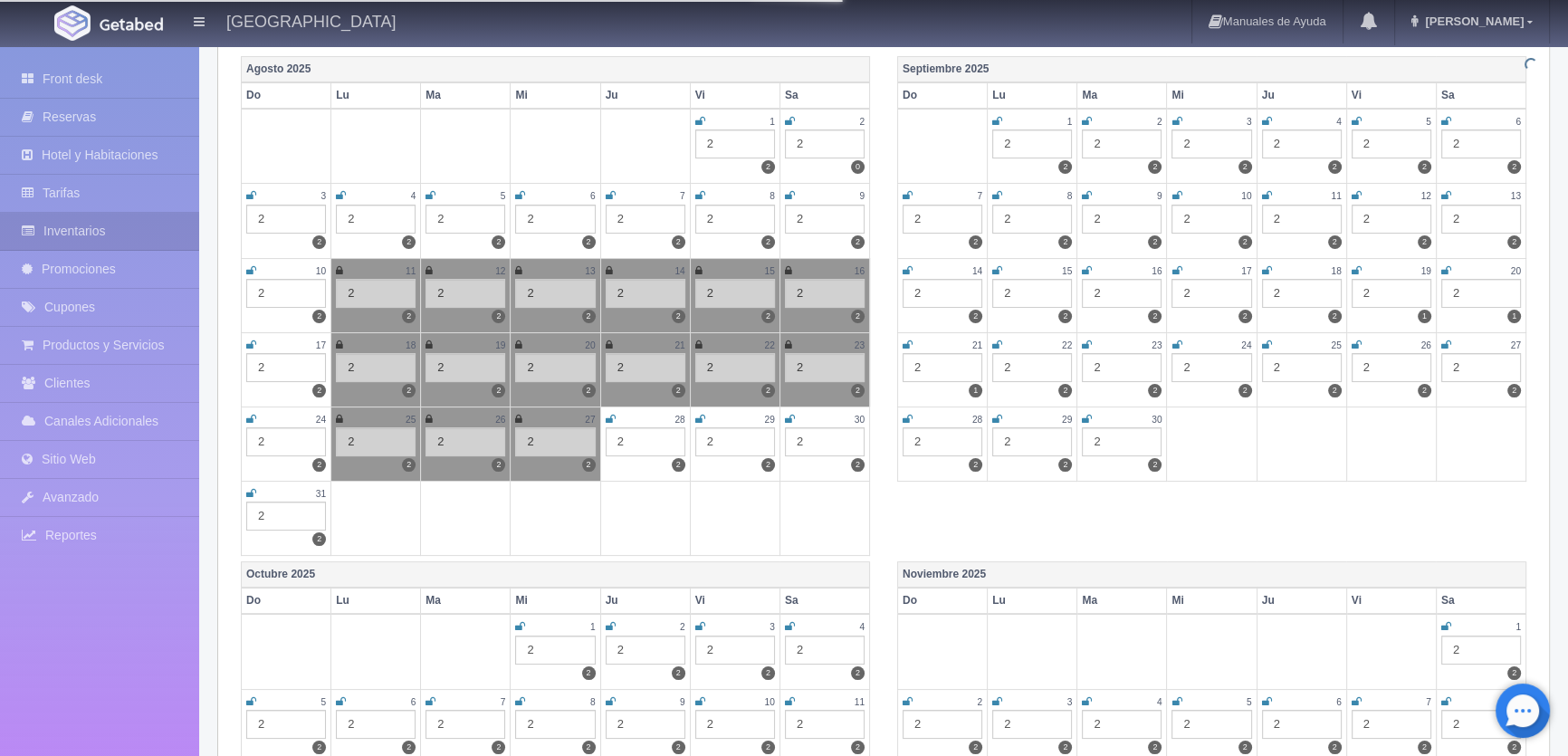
click at [607, 414] on icon at bounding box center [610, 418] width 10 height 11
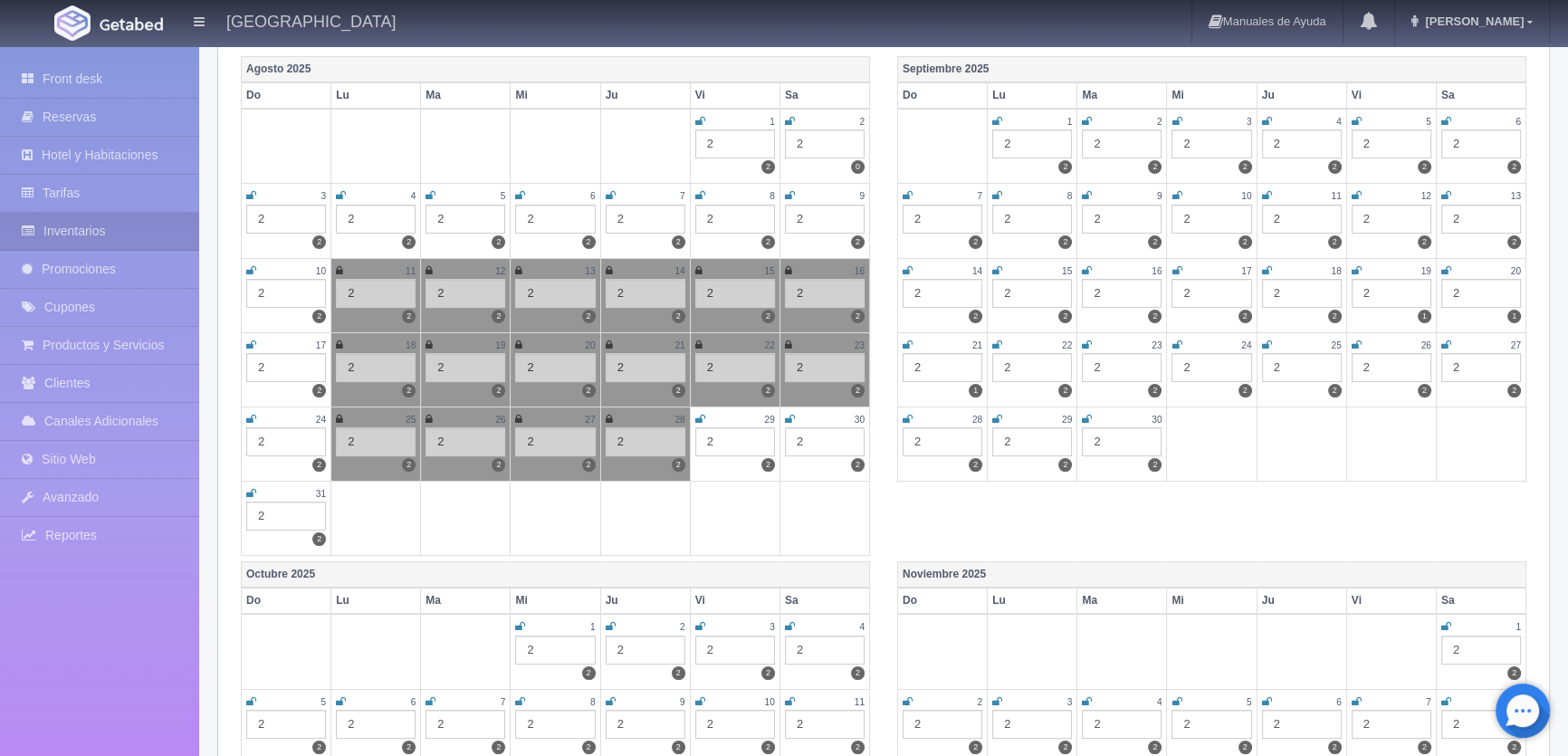
click at [701, 414] on icon at bounding box center [700, 418] width 10 height 11
click at [791, 414] on icon at bounding box center [790, 418] width 10 height 11
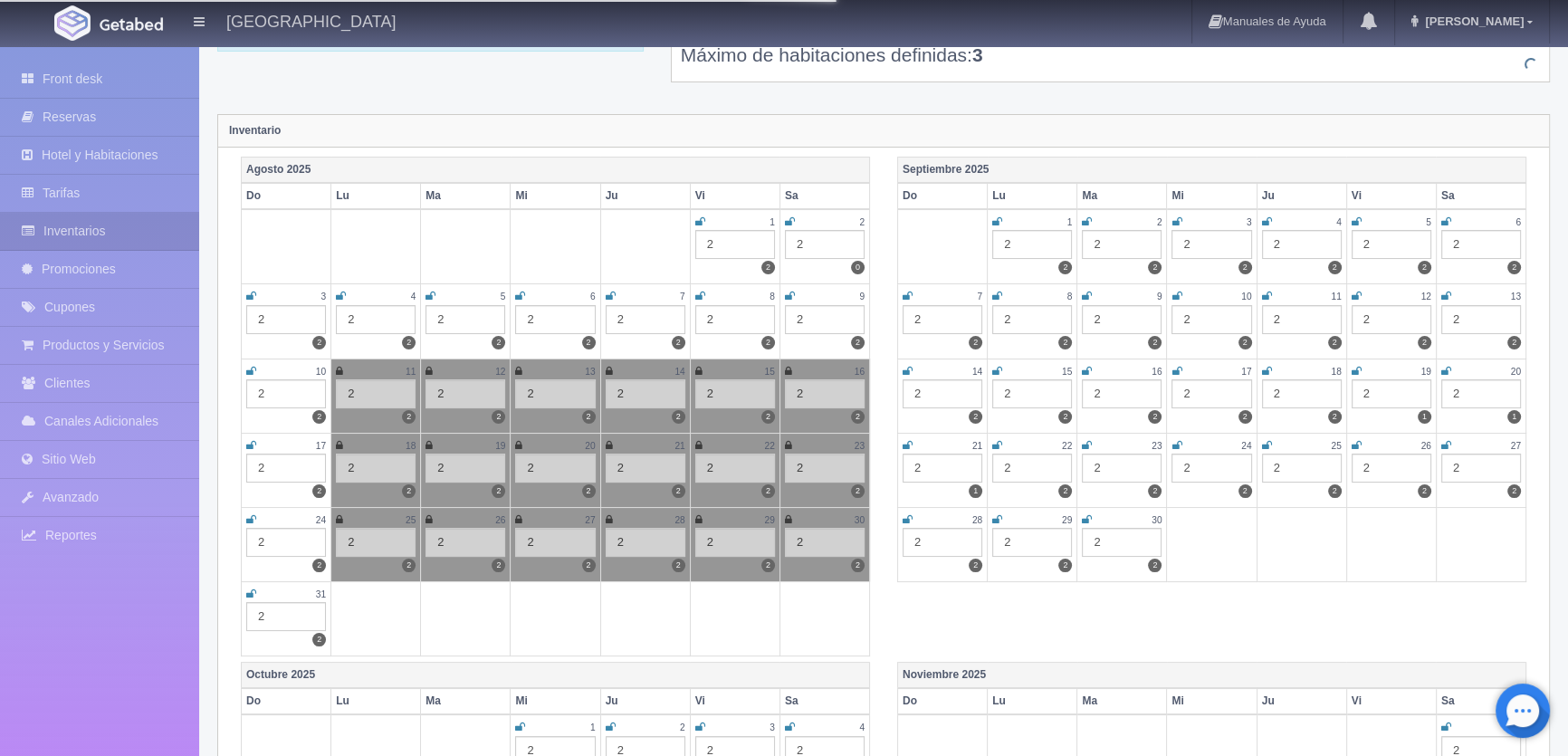
scroll to position [0, 0]
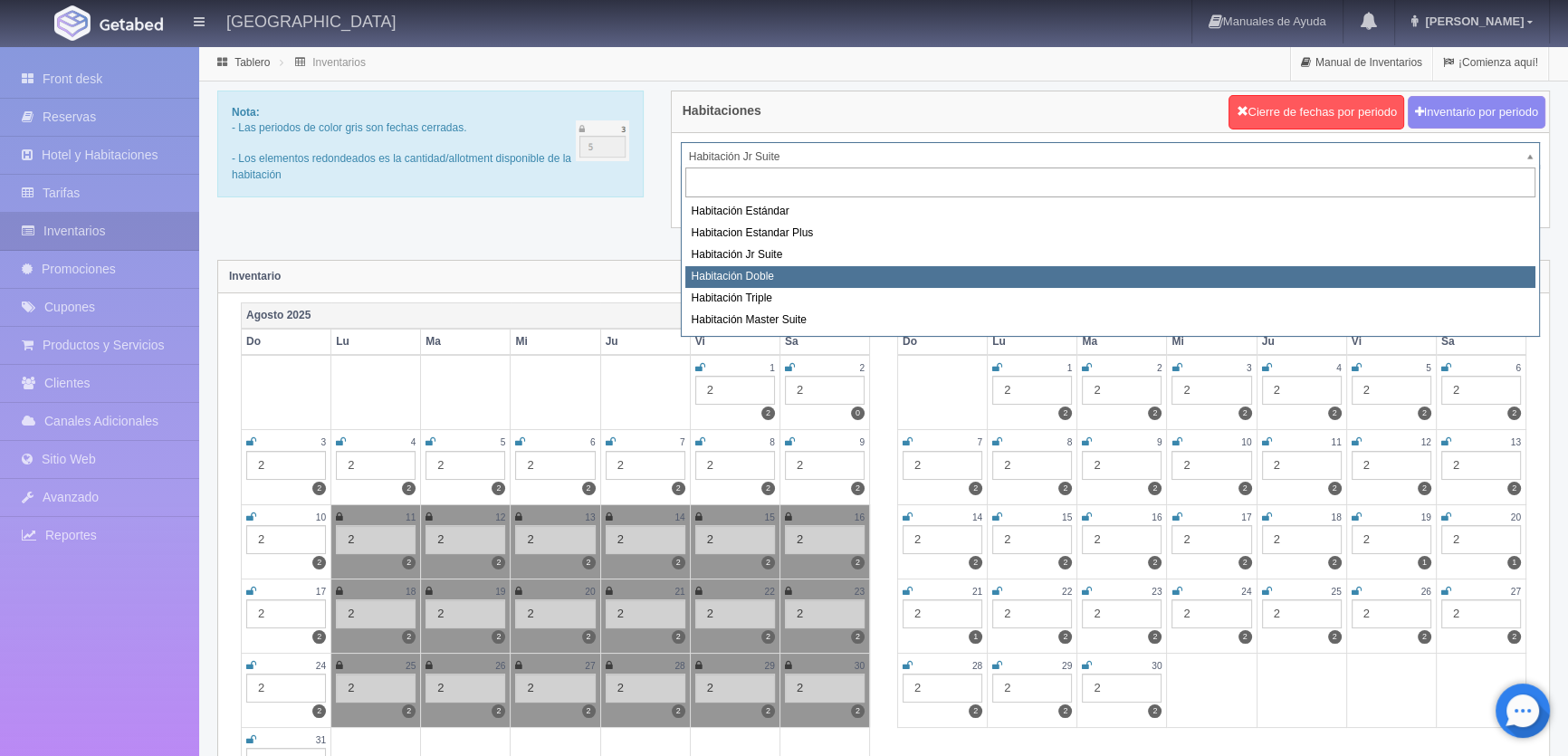
select select "1150"
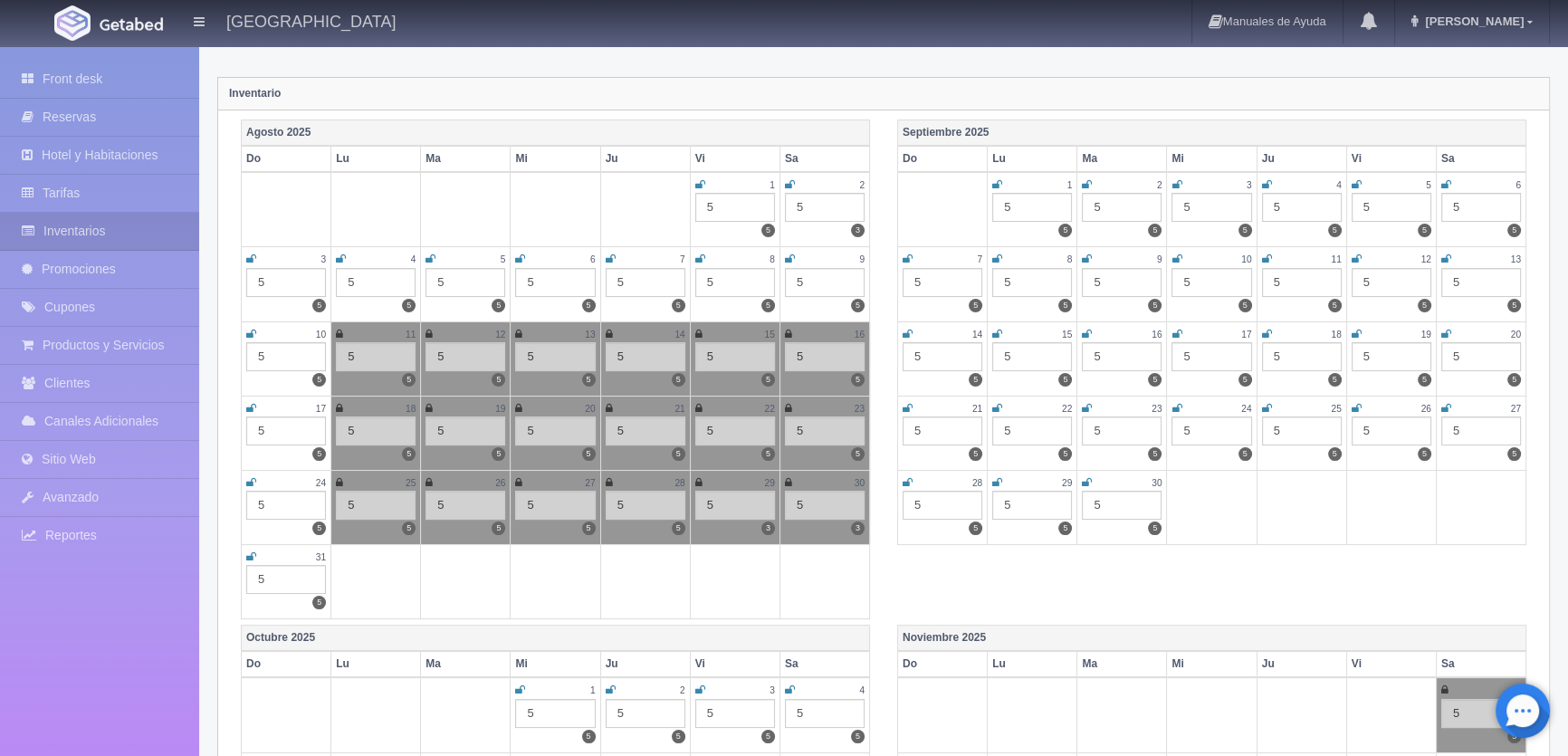
scroll to position [246, 0]
